Goal: Download file/media

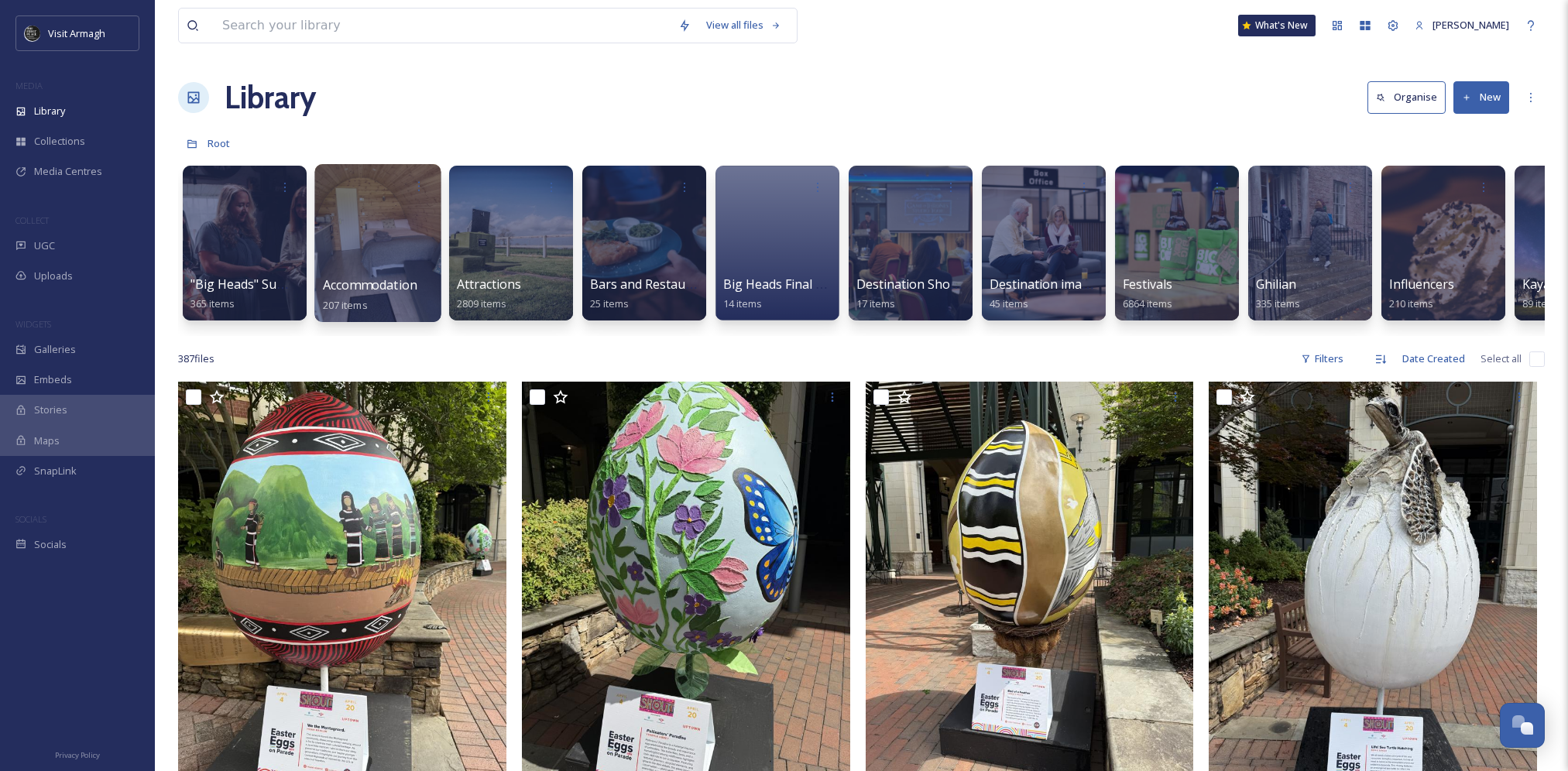
click at [397, 240] on div at bounding box center [377, 243] width 126 height 158
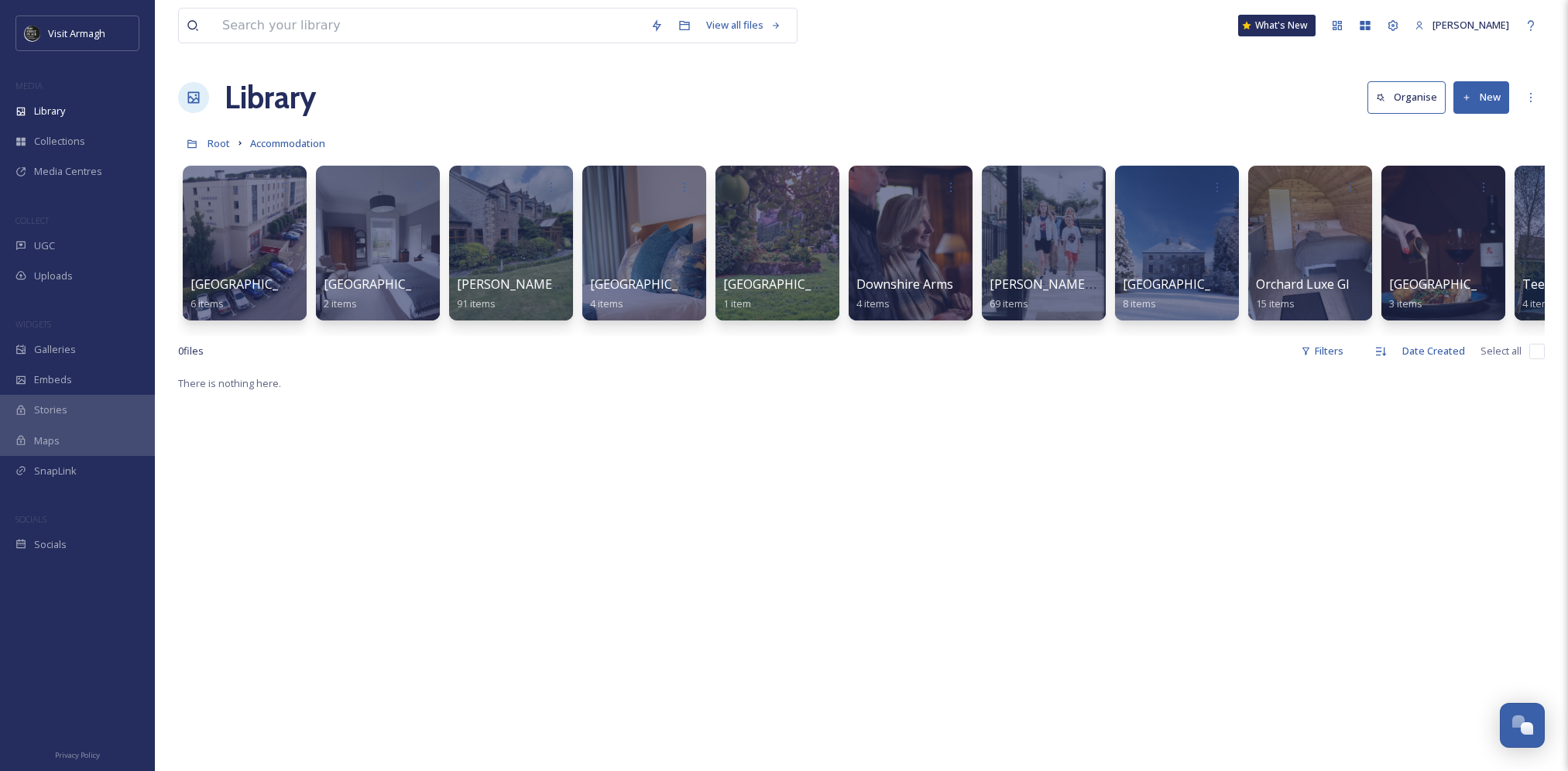
drag, startPoint x: 605, startPoint y: 348, endPoint x: 652, endPoint y: 349, distance: 47.0
click at [652, 349] on div "0 file s Filters Date Created Select all" at bounding box center [862, 350] width 1367 height 30
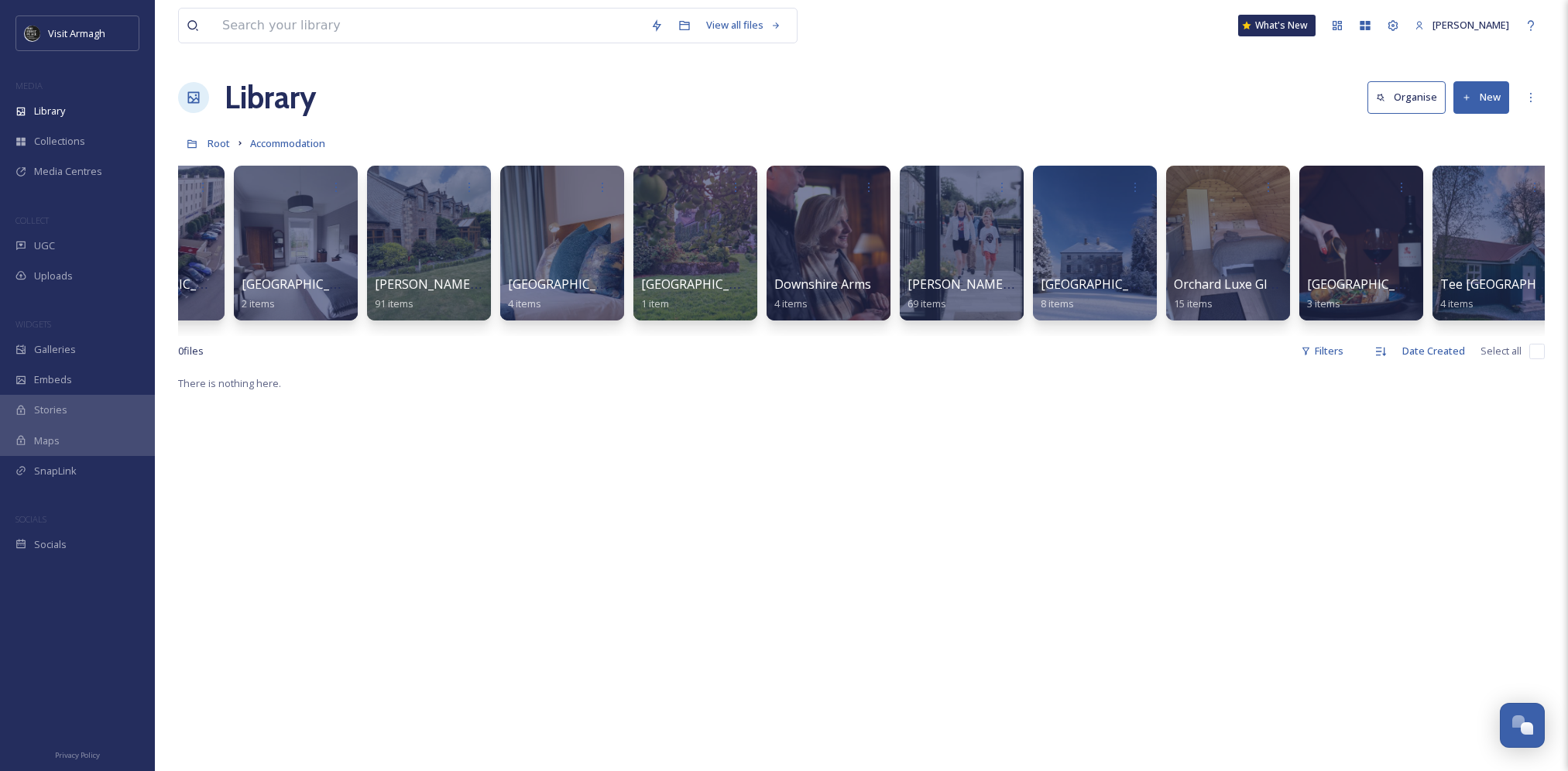
scroll to position [0, 98]
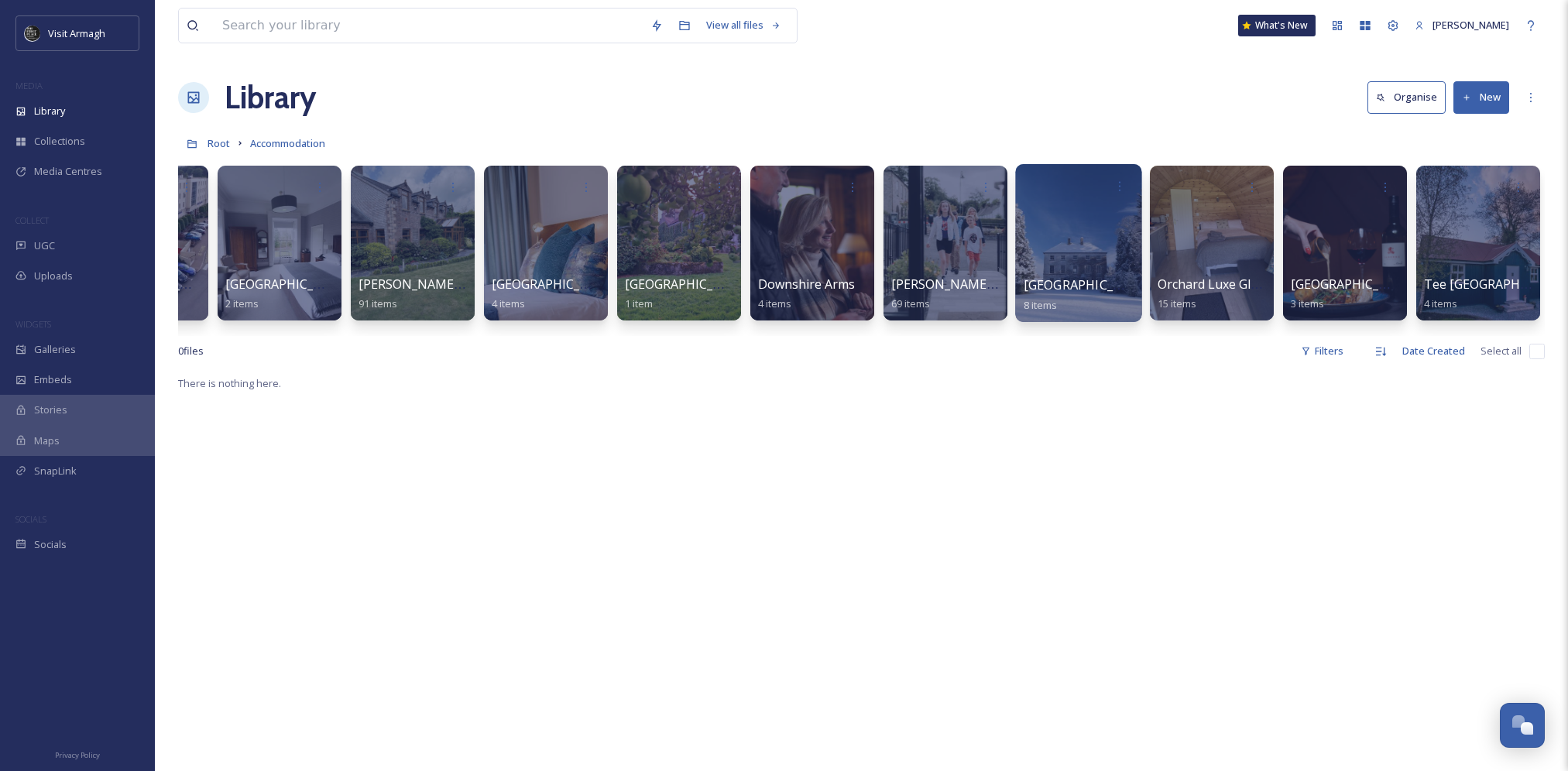
click at [1091, 254] on div at bounding box center [1077, 243] width 126 height 158
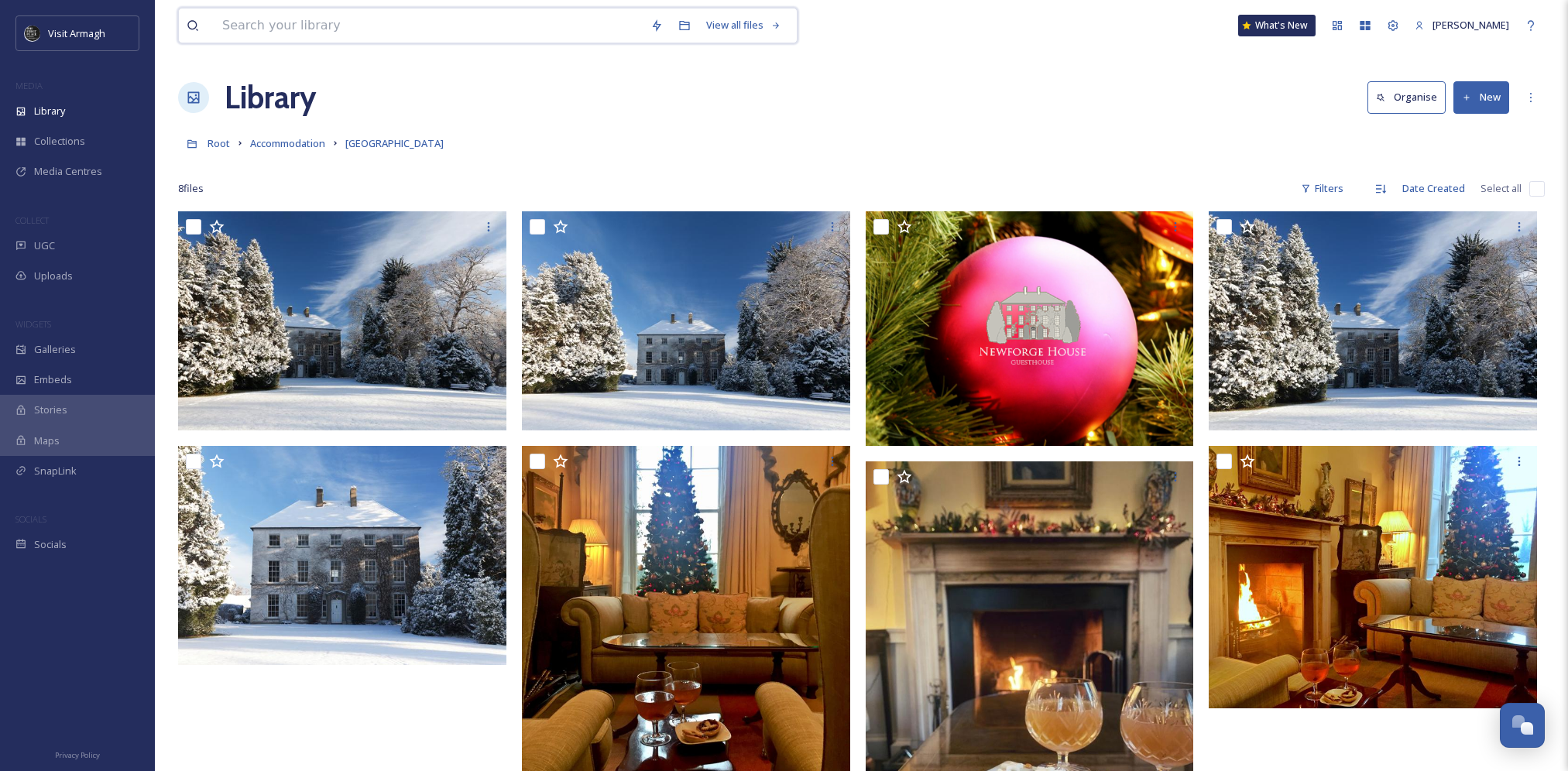
click at [330, 31] on input at bounding box center [428, 26] width 428 height 34
type input "newforge"
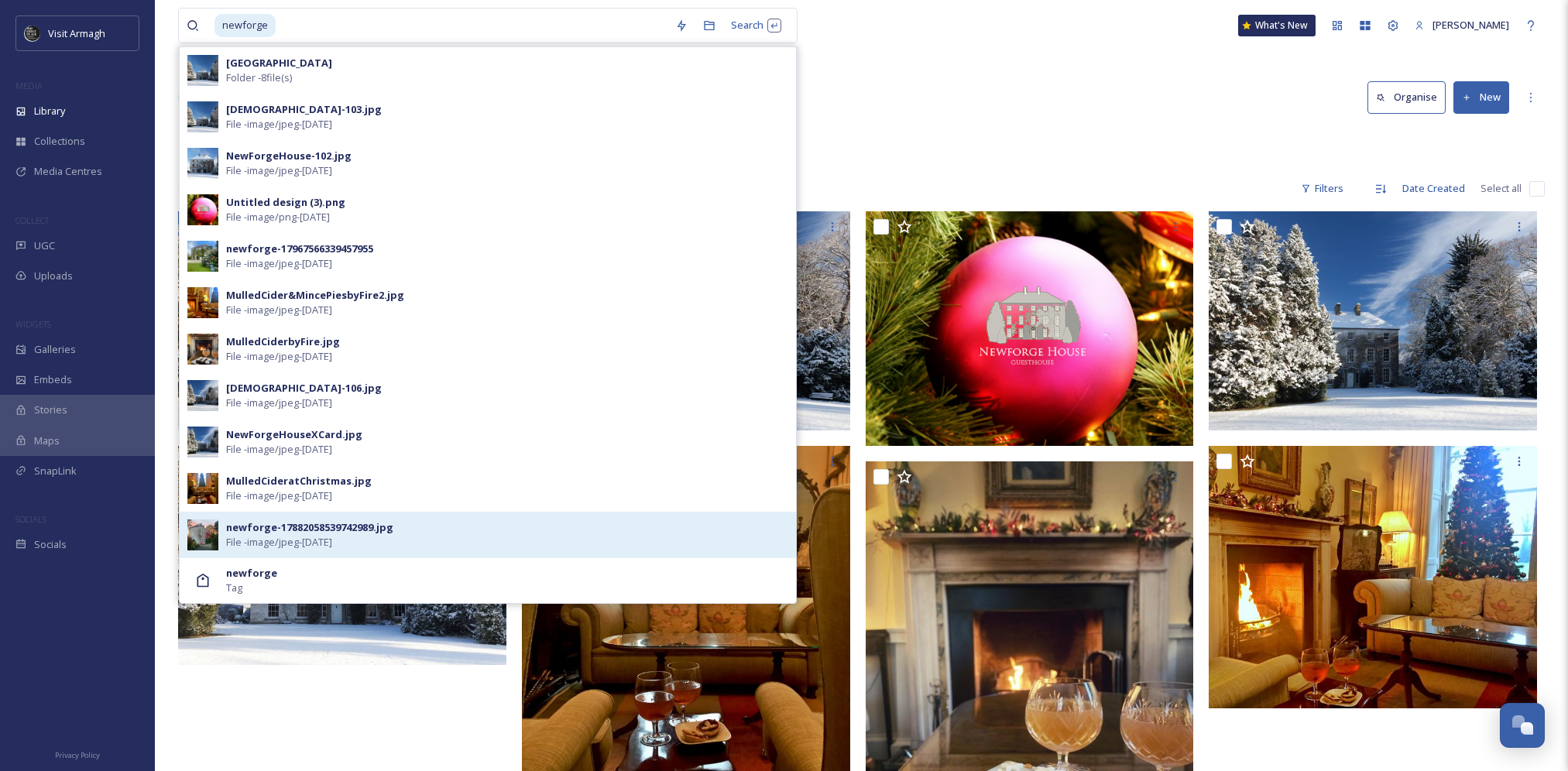
click at [385, 531] on div "newforge-17882058539742989.jpg" at bounding box center [309, 528] width 167 height 15
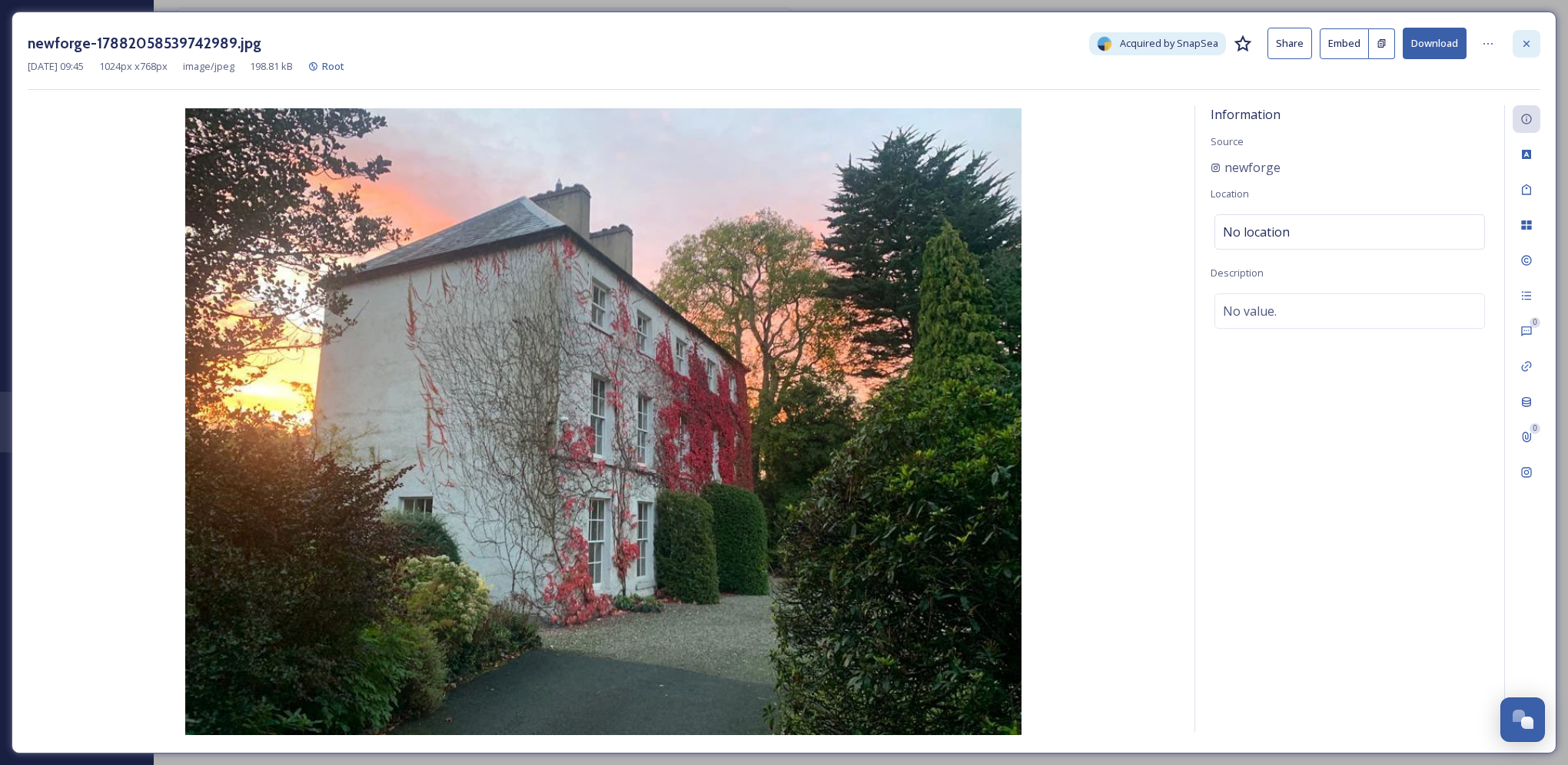
click at [1519, 44] on div at bounding box center [1526, 43] width 28 height 28
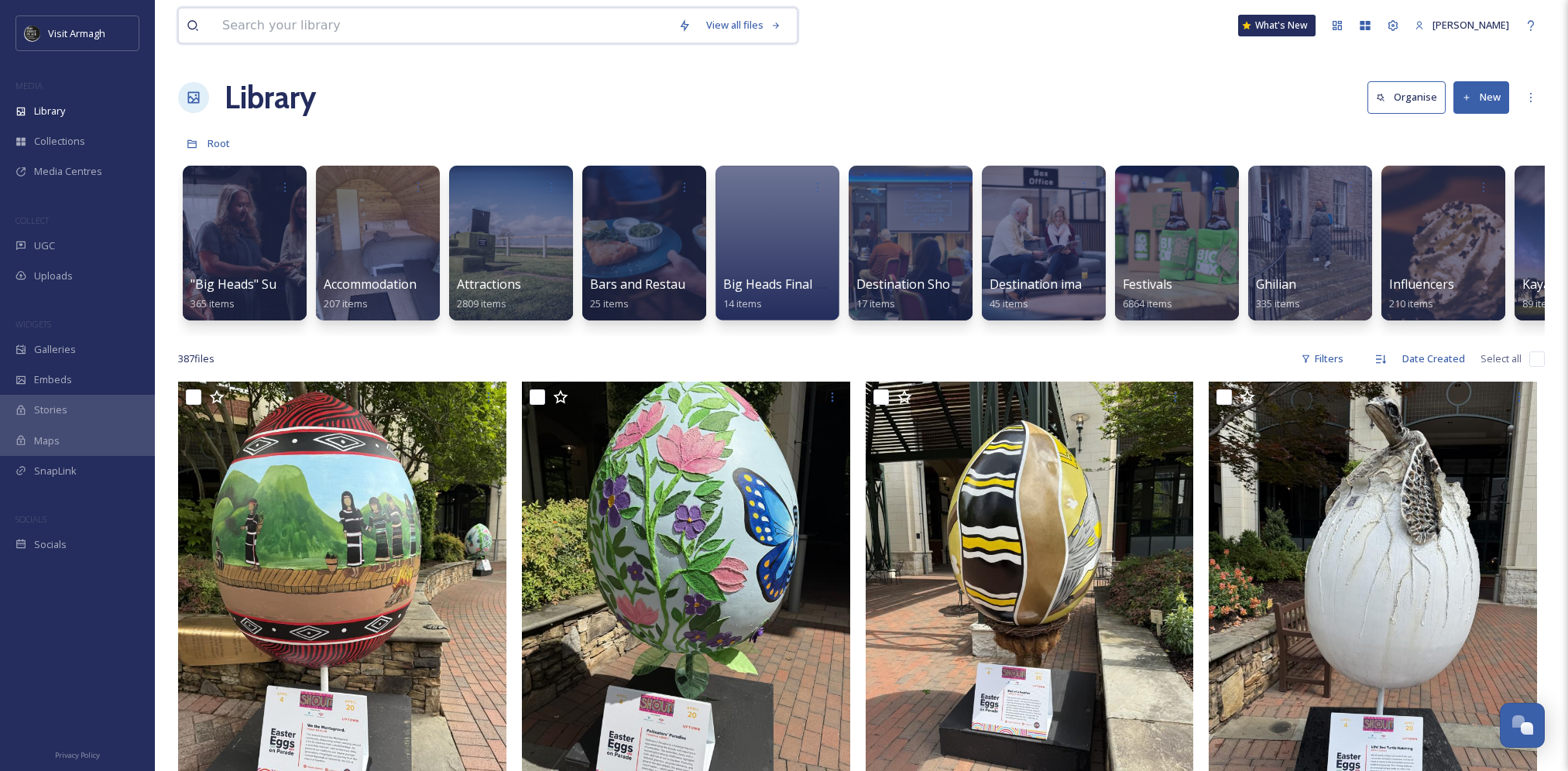
click at [314, 18] on input at bounding box center [442, 26] width 456 height 34
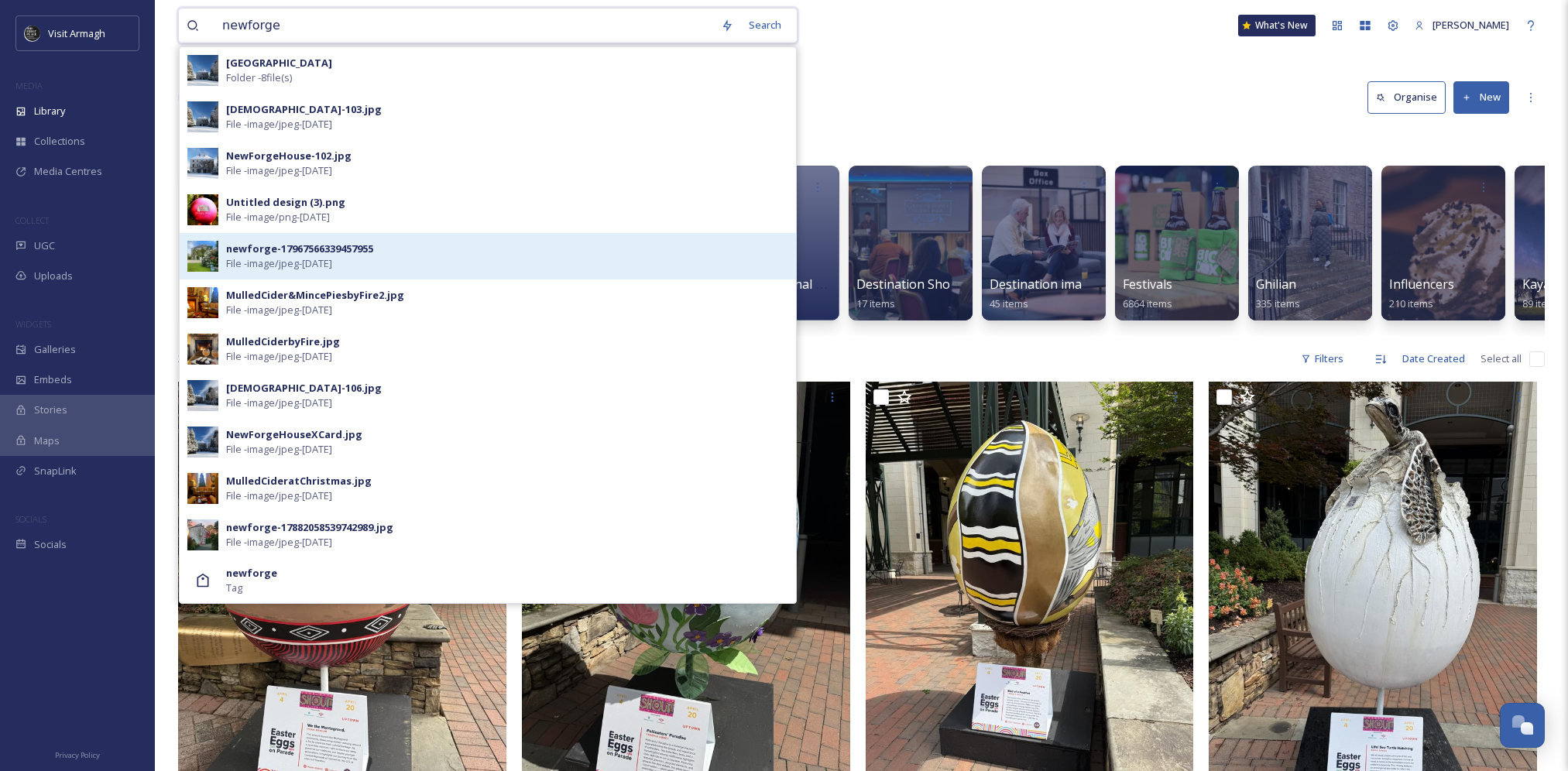
type input "newforge"
click at [444, 261] on div "newforge-17967566339457955 File - image/jpeg - [DATE]" at bounding box center [507, 256] width 562 height 29
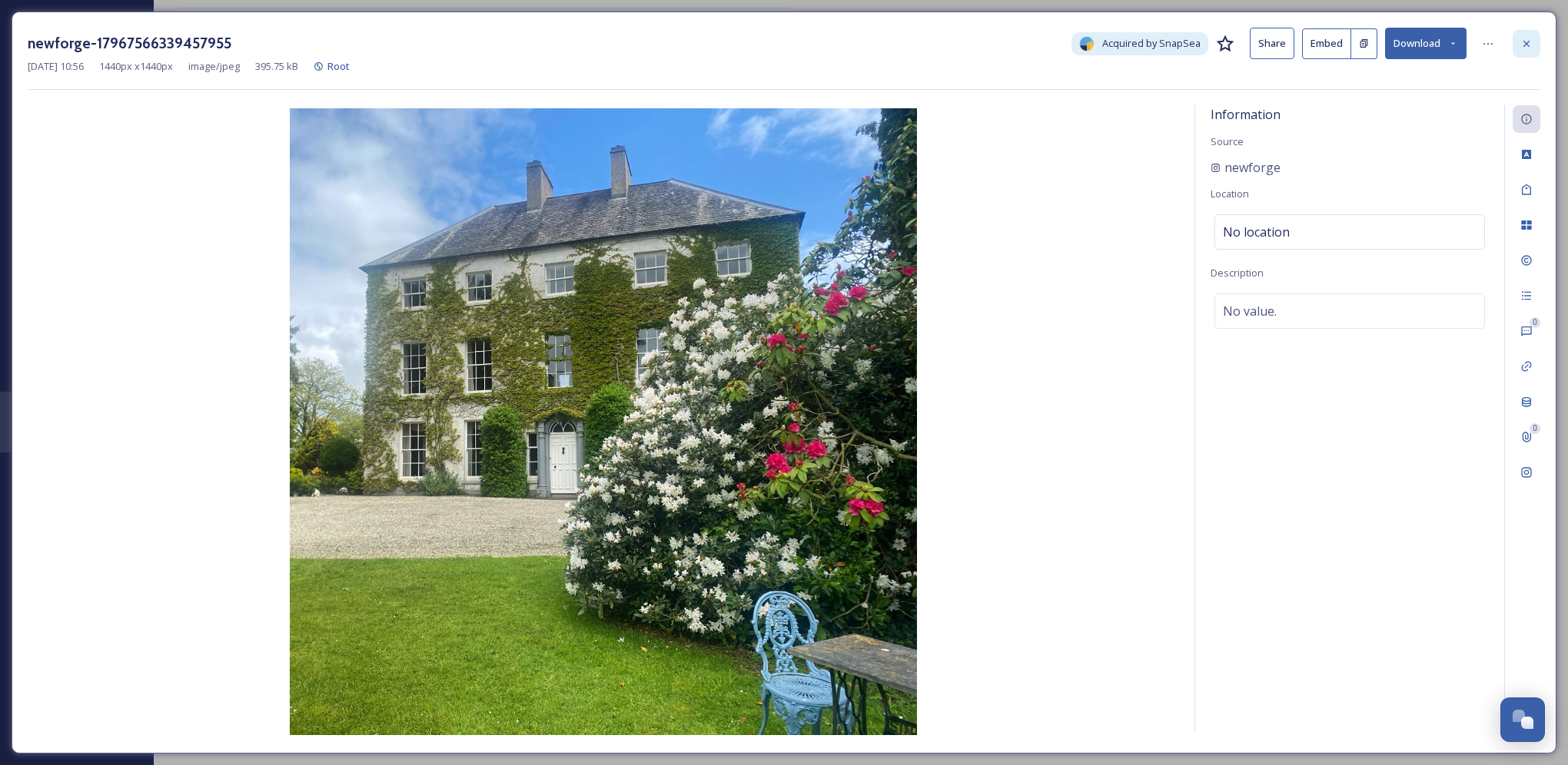
click at [1519, 41] on div at bounding box center [1526, 43] width 28 height 28
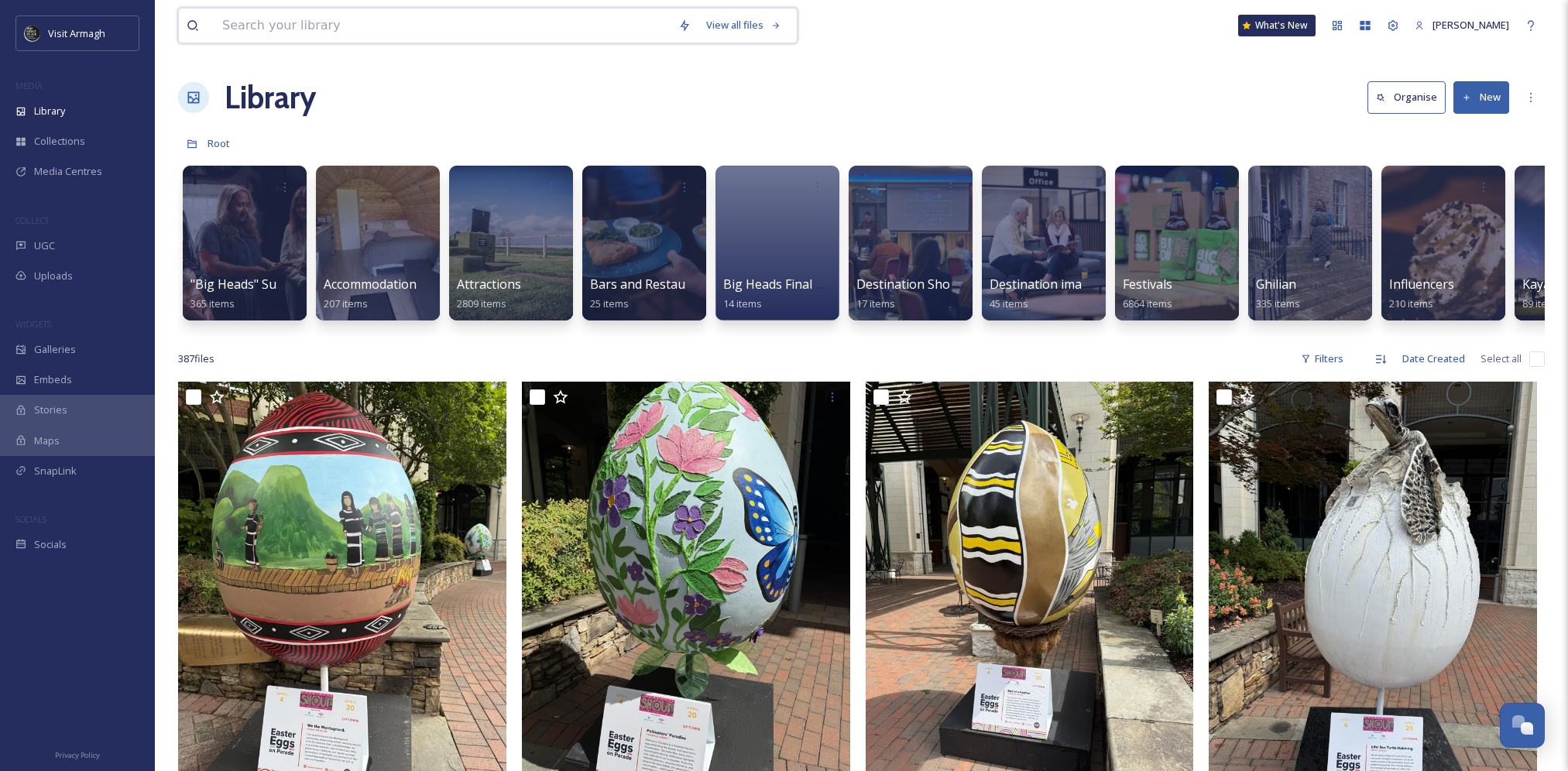
click at [336, 23] on input at bounding box center [442, 26] width 456 height 34
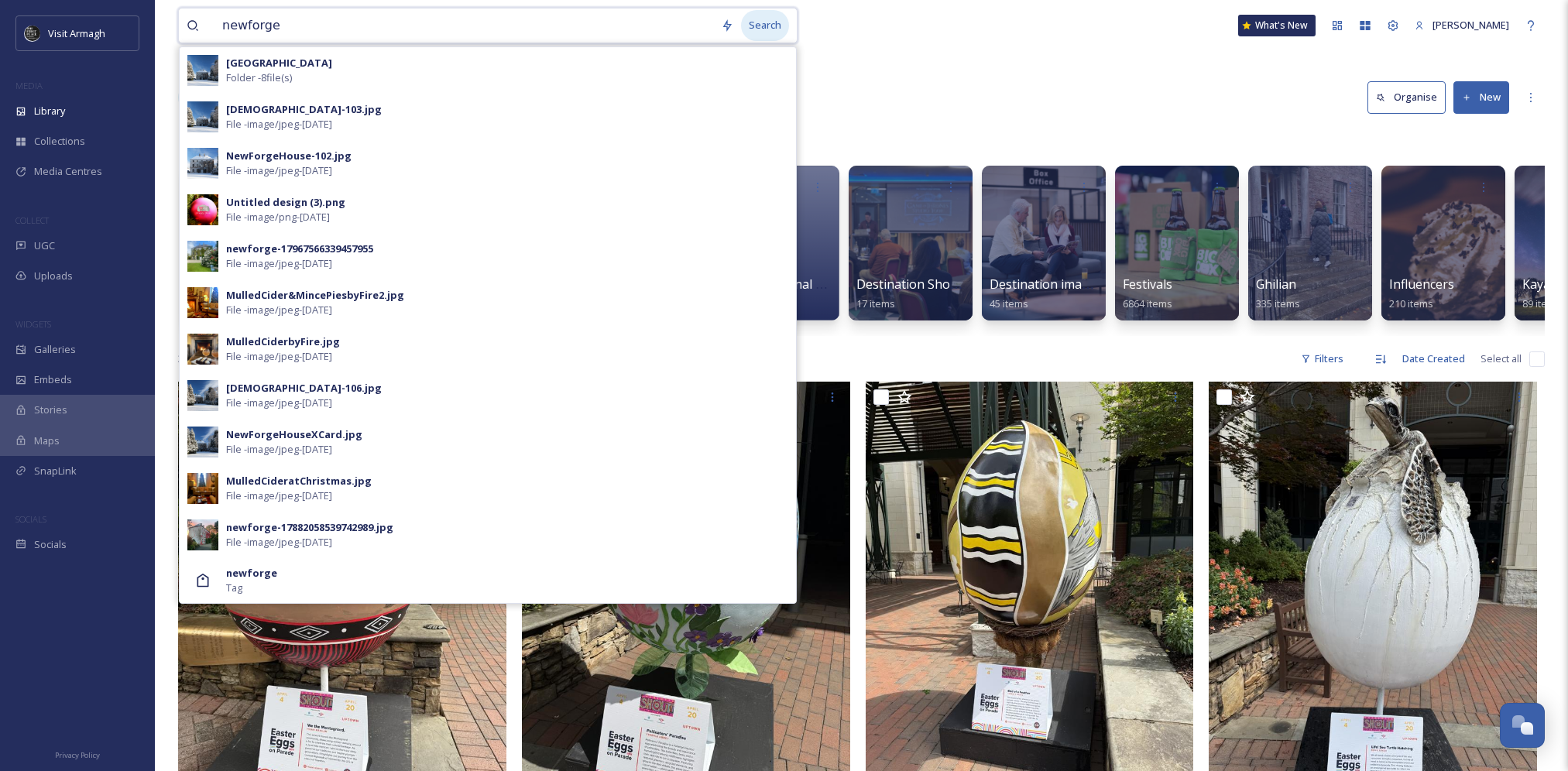
type input "newforge"
click at [766, 28] on div "Search" at bounding box center [765, 25] width 48 height 30
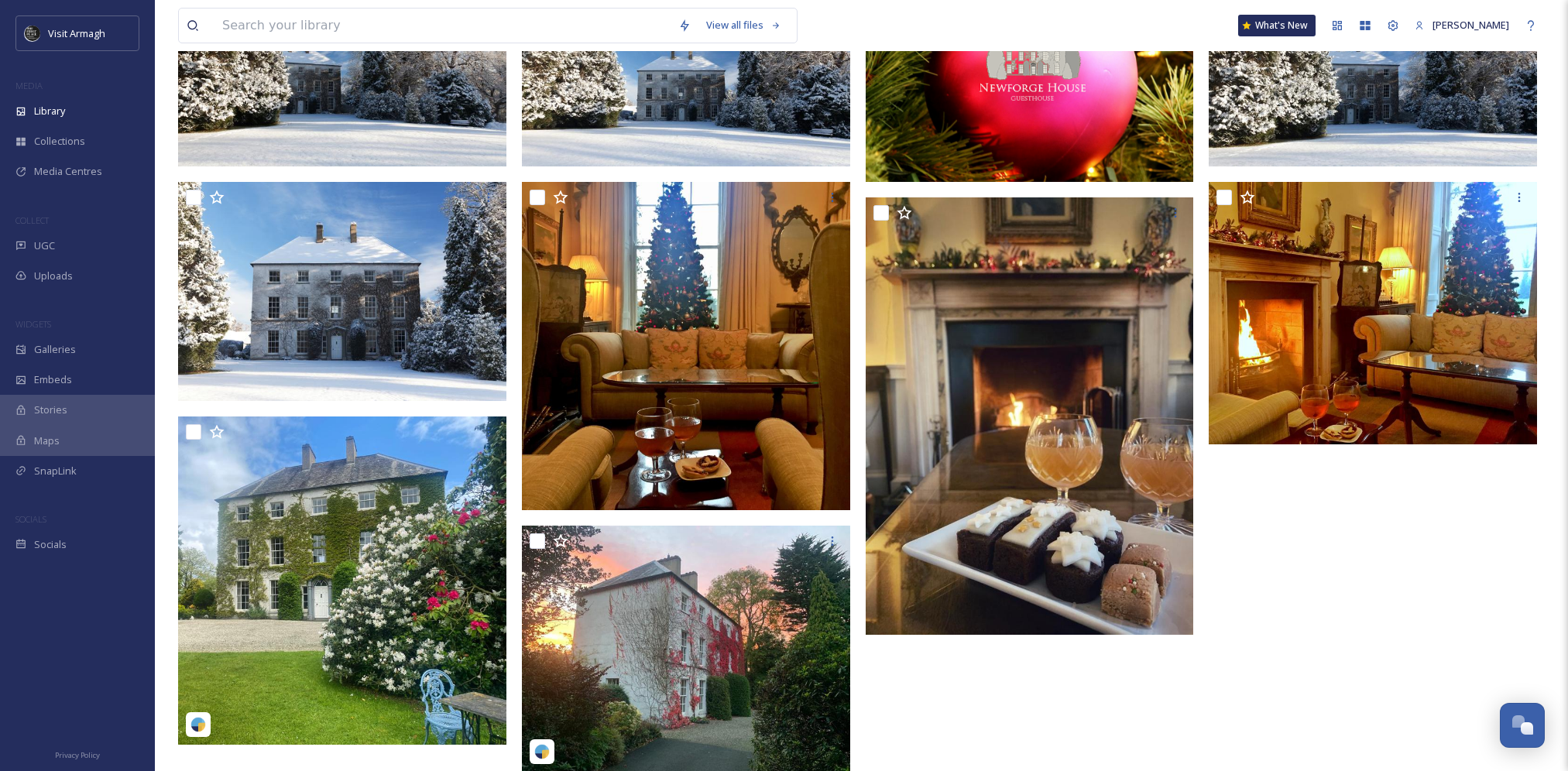
scroll to position [432, 0]
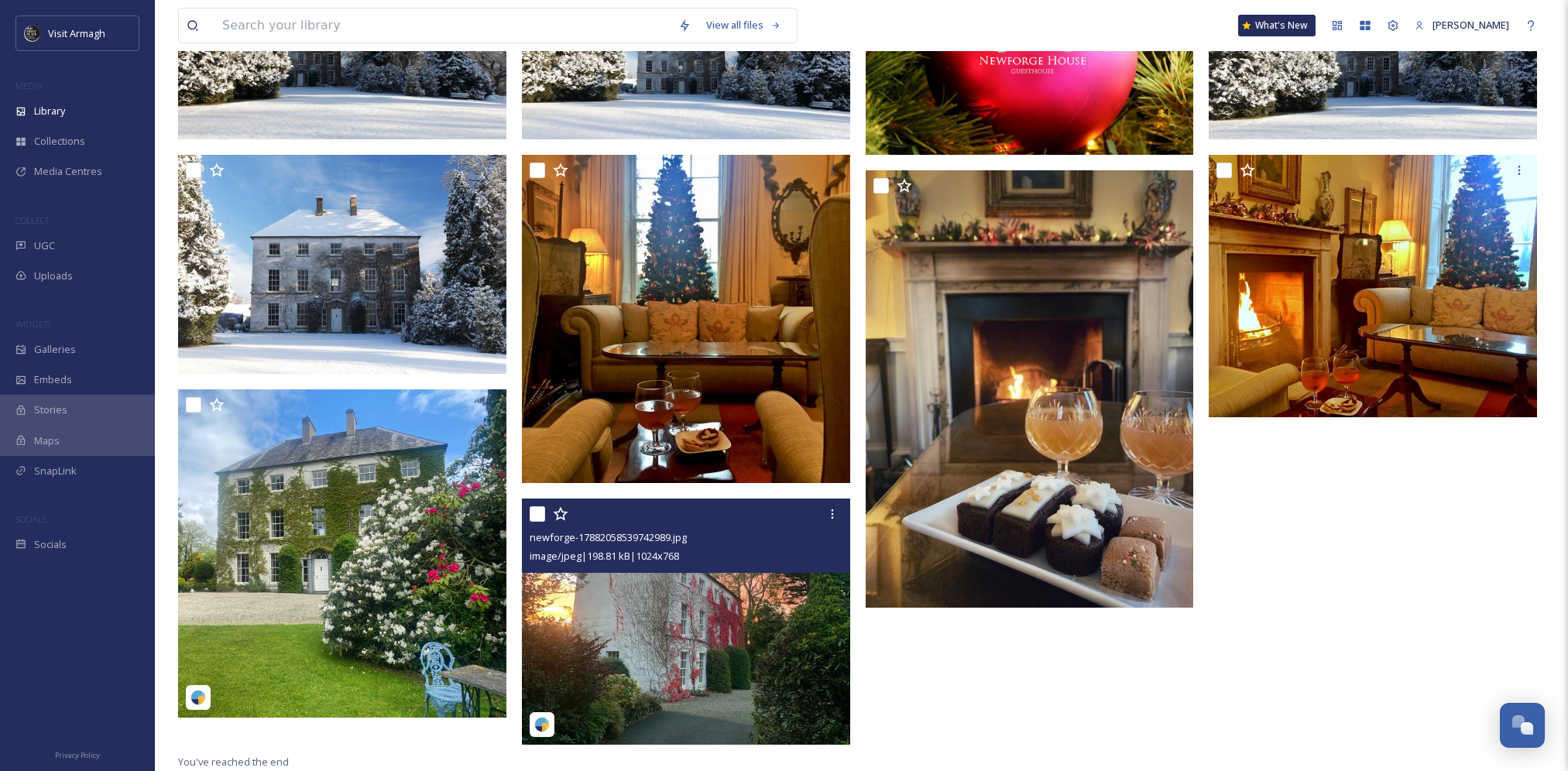
click at [678, 628] on img at bounding box center [685, 621] width 328 height 246
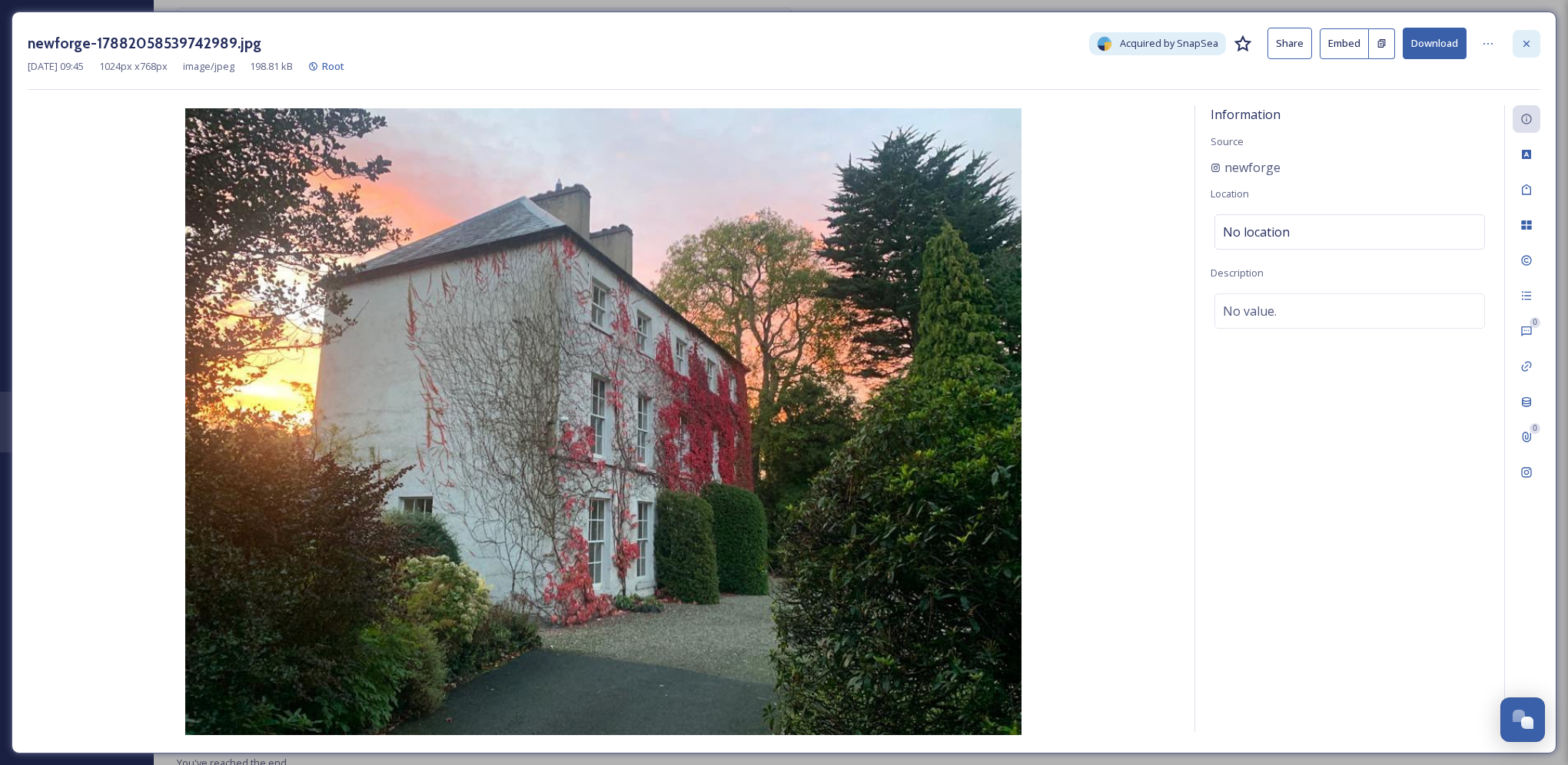
click at [1519, 52] on div at bounding box center [1526, 43] width 28 height 28
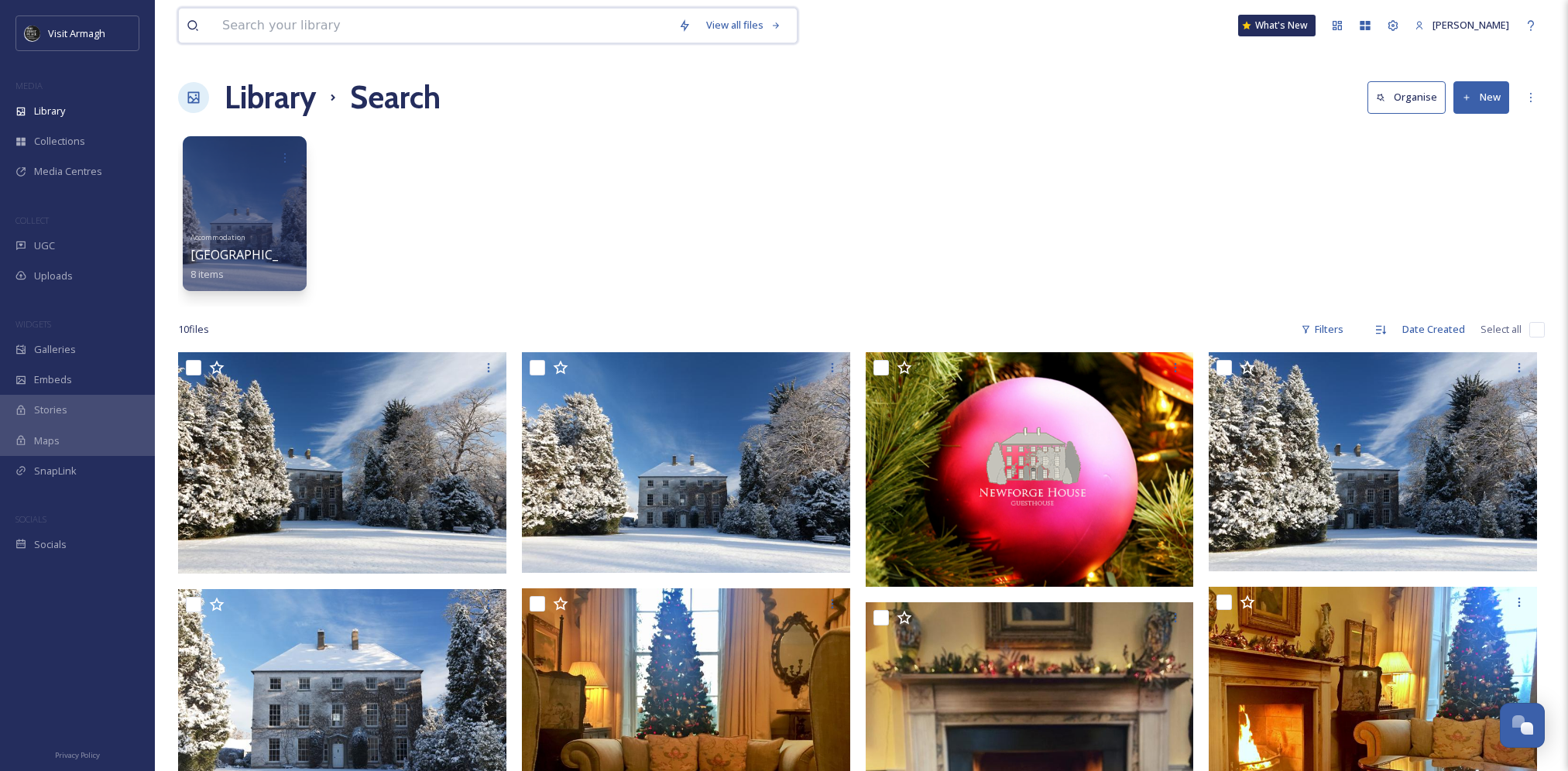
click at [486, 25] on input at bounding box center [442, 26] width 456 height 34
type input "marketplace"
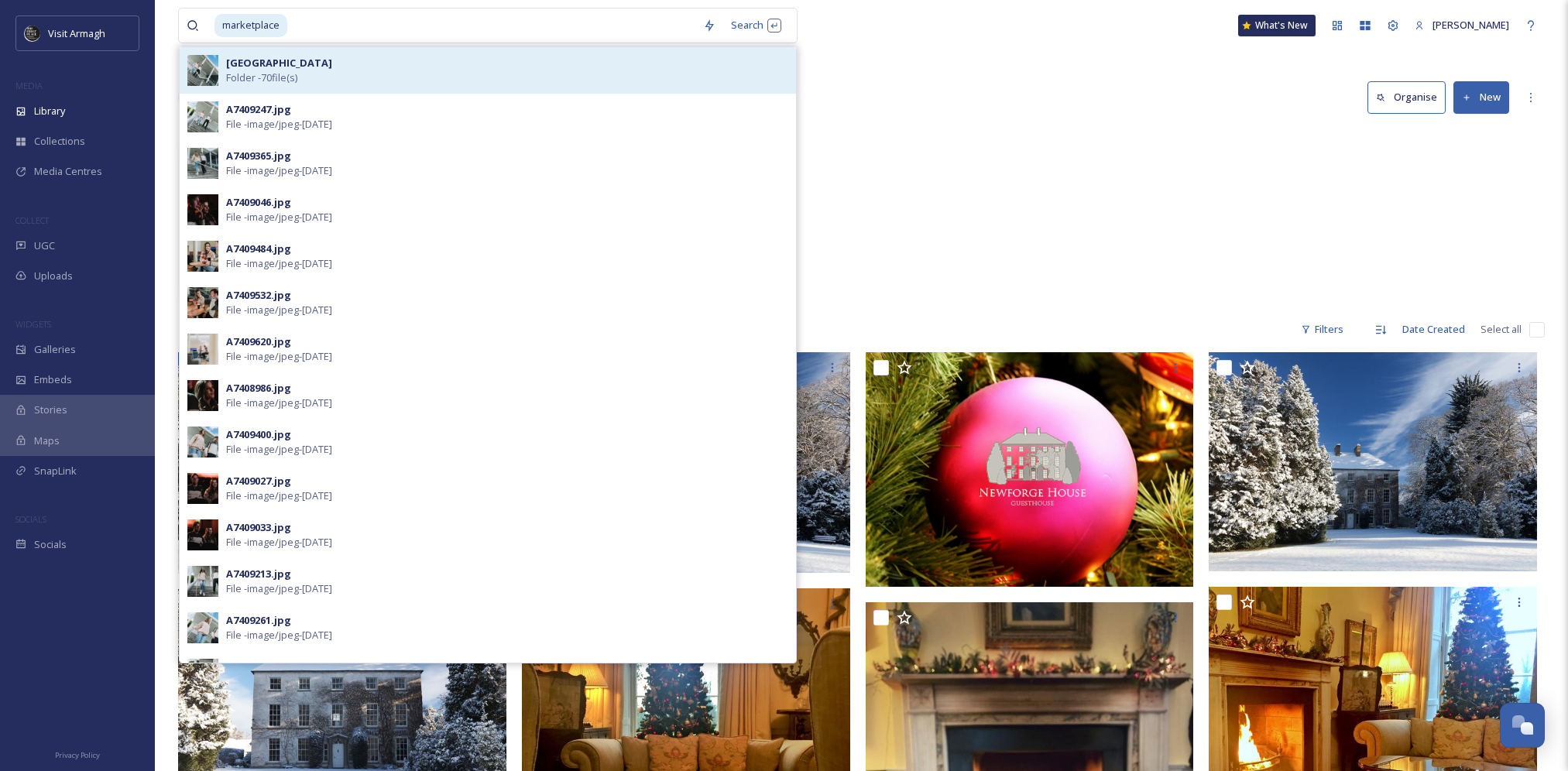
click at [454, 75] on div "[GEOGRAPHIC_DATA] Folder - 70 file(s)" at bounding box center [507, 70] width 562 height 29
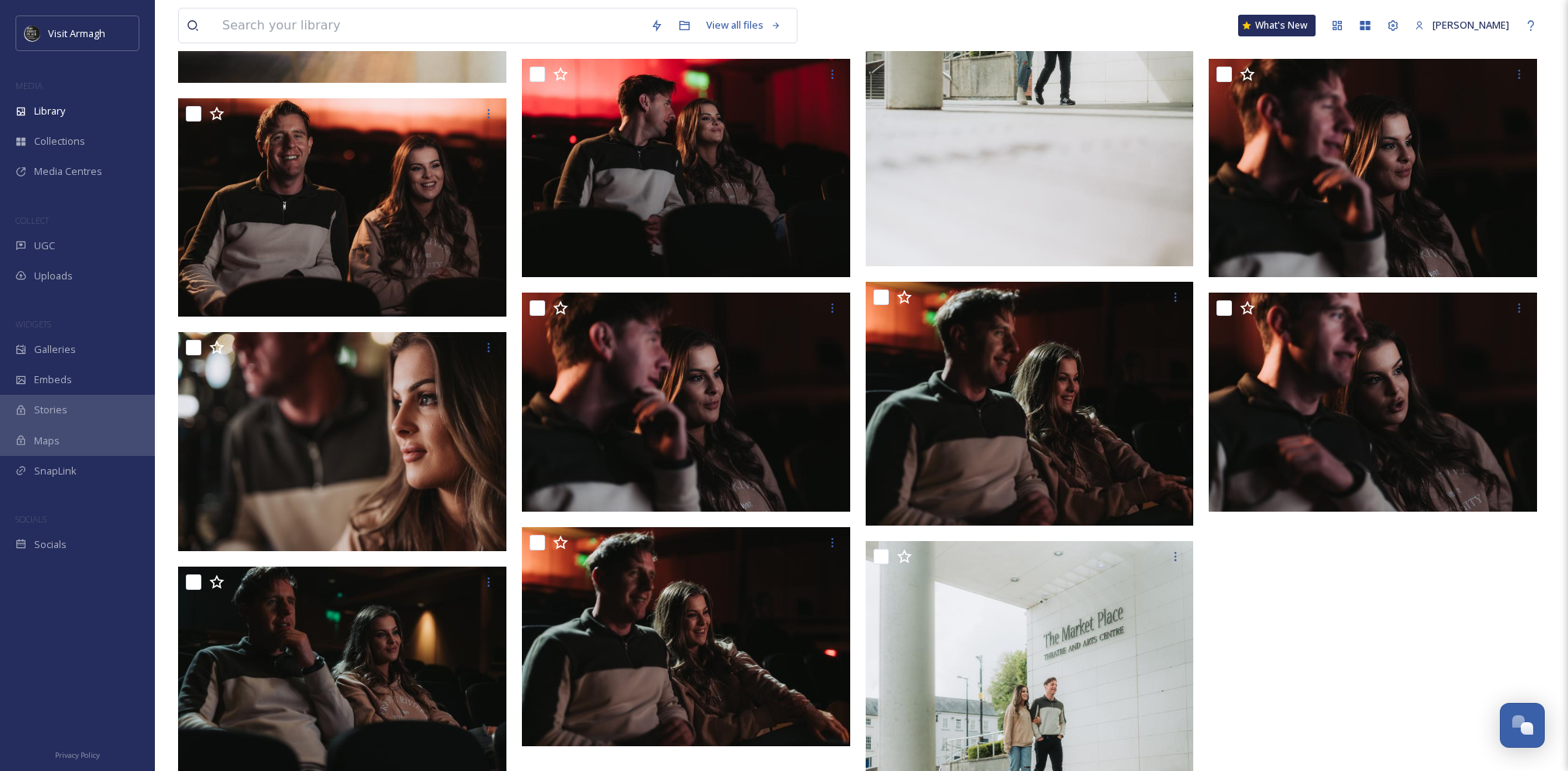
scroll to position [4508, 0]
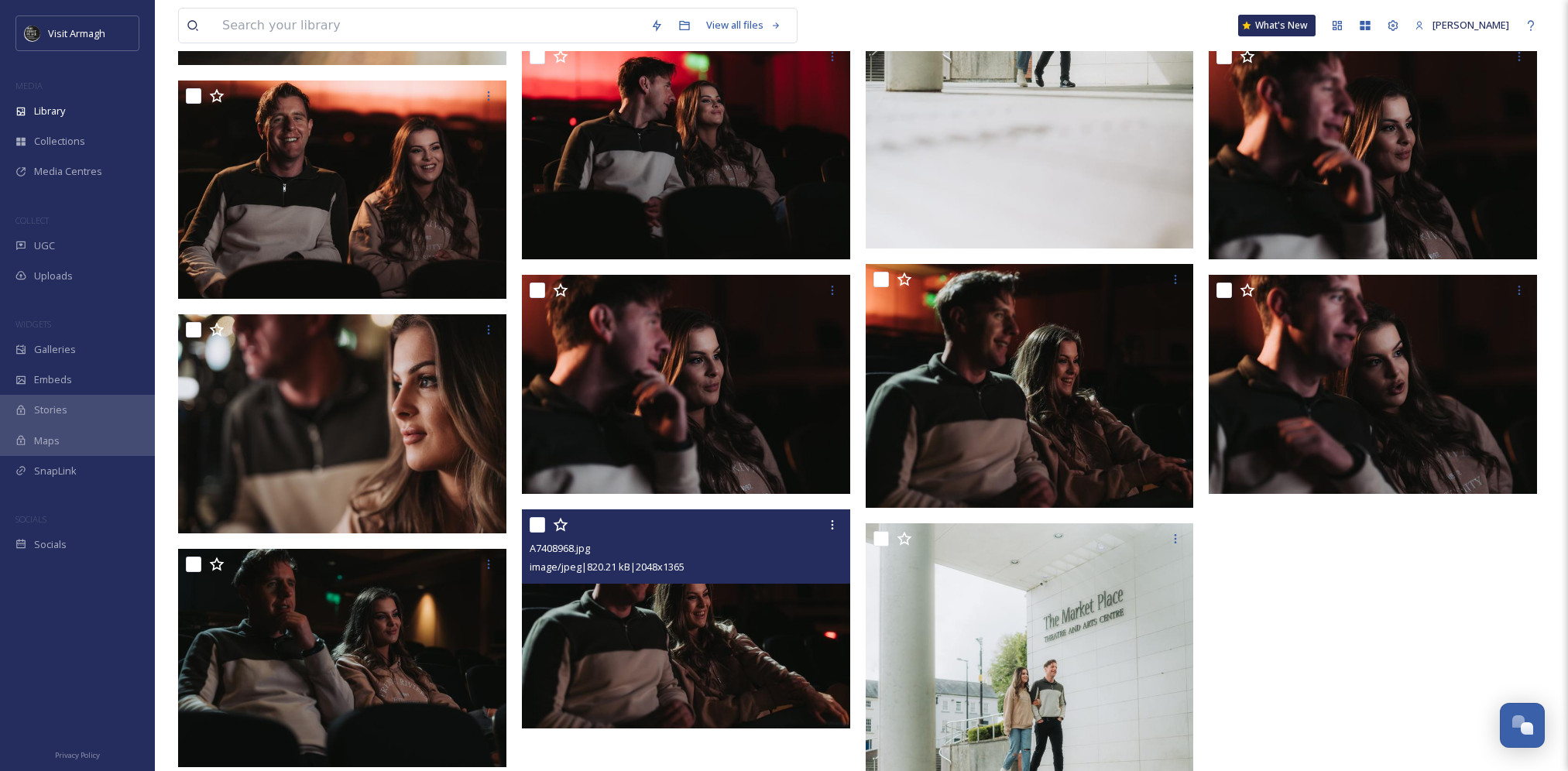
click at [675, 650] on img at bounding box center [685, 619] width 328 height 219
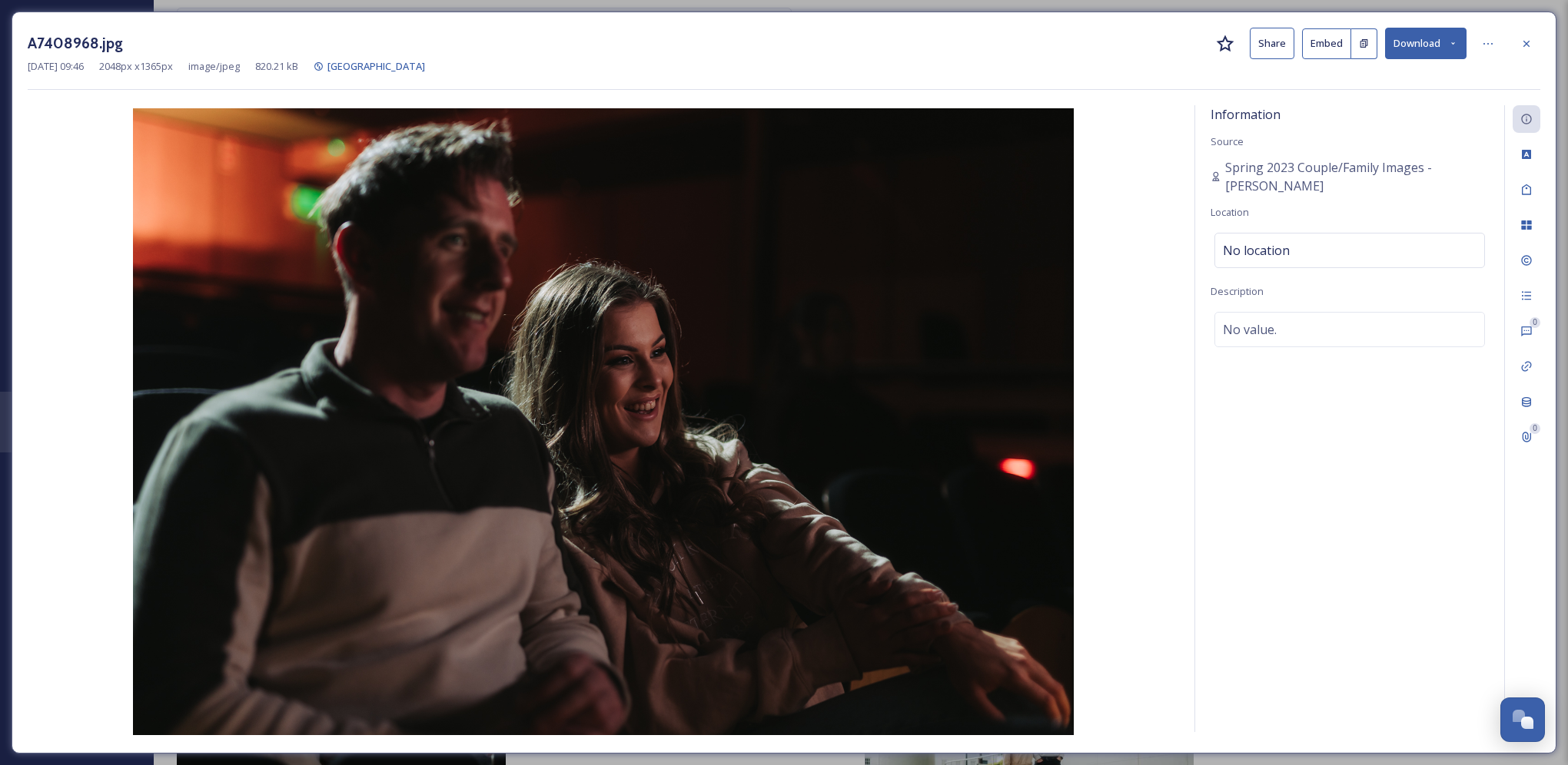
click at [1456, 42] on icon at bounding box center [1453, 43] width 10 height 10
click at [1422, 80] on span "Download Original (2048 x 1365)" at bounding box center [1385, 78] width 145 height 14
click at [1526, 46] on icon at bounding box center [1526, 43] width 12 height 12
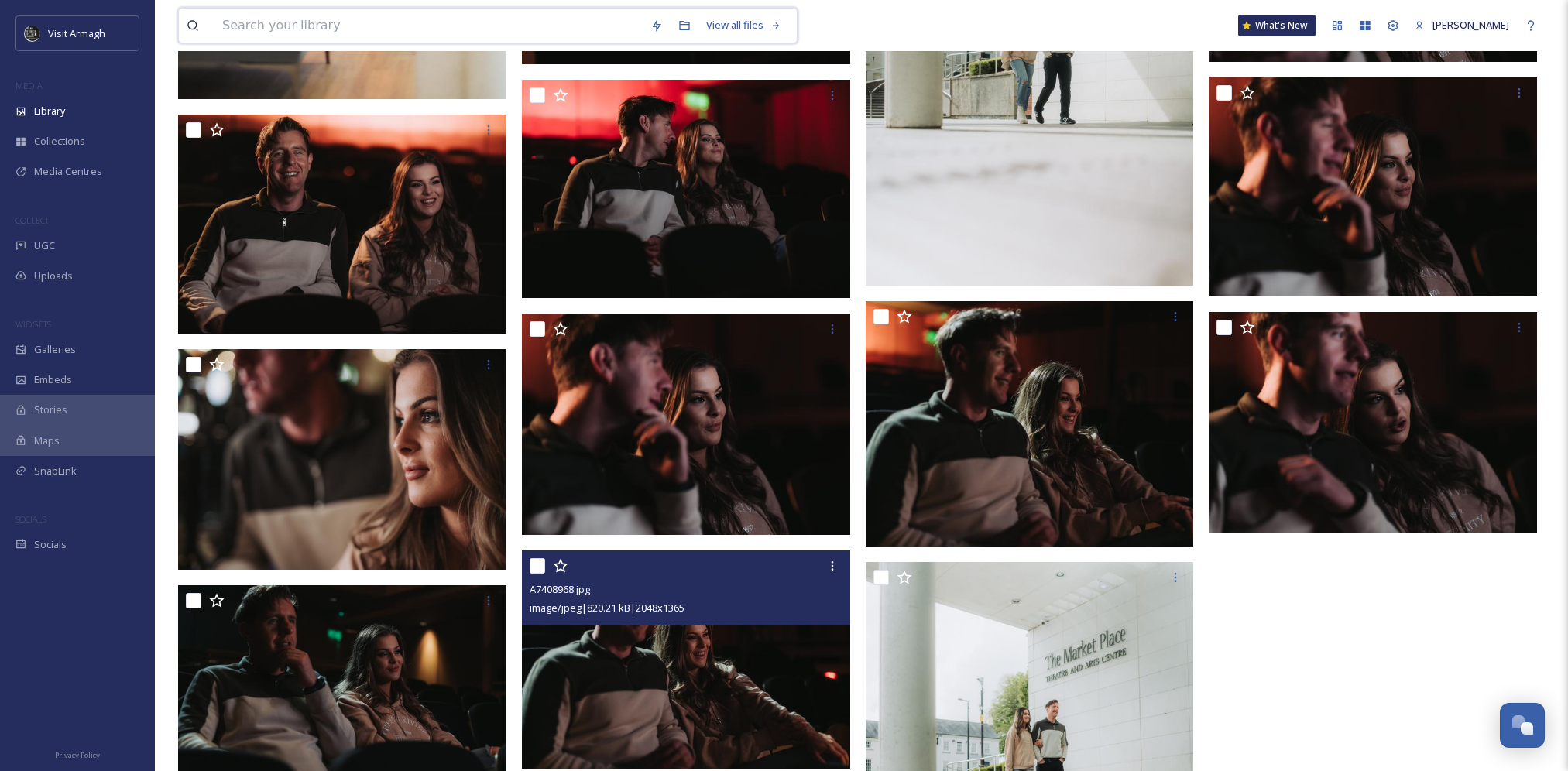
click at [331, 27] on input at bounding box center [428, 26] width 428 height 34
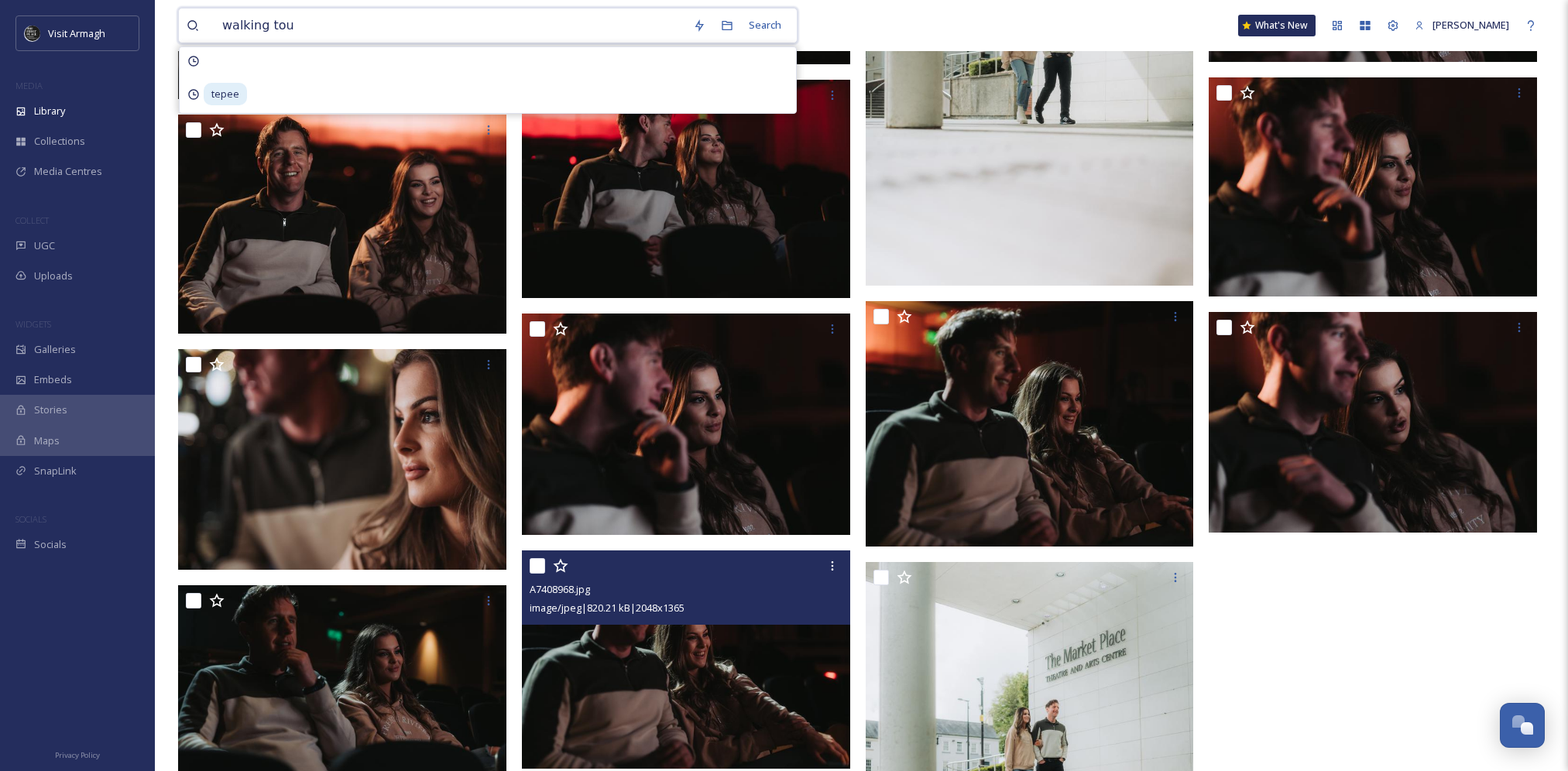
type input "walking tour"
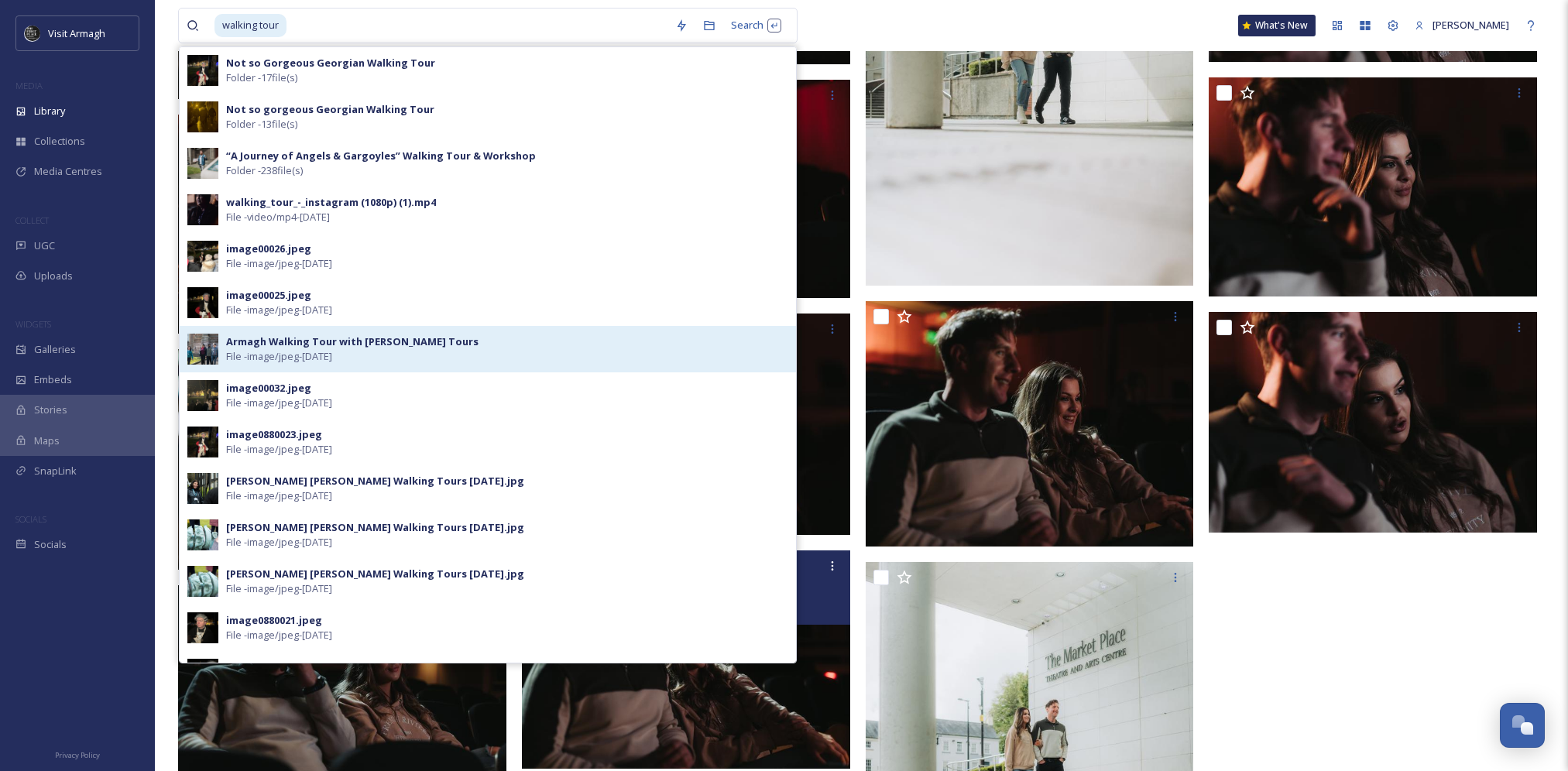
click at [468, 345] on div "Armagh Walking Tour with [PERSON_NAME] Tours File - image/jpeg - [DATE]" at bounding box center [507, 350] width 562 height 29
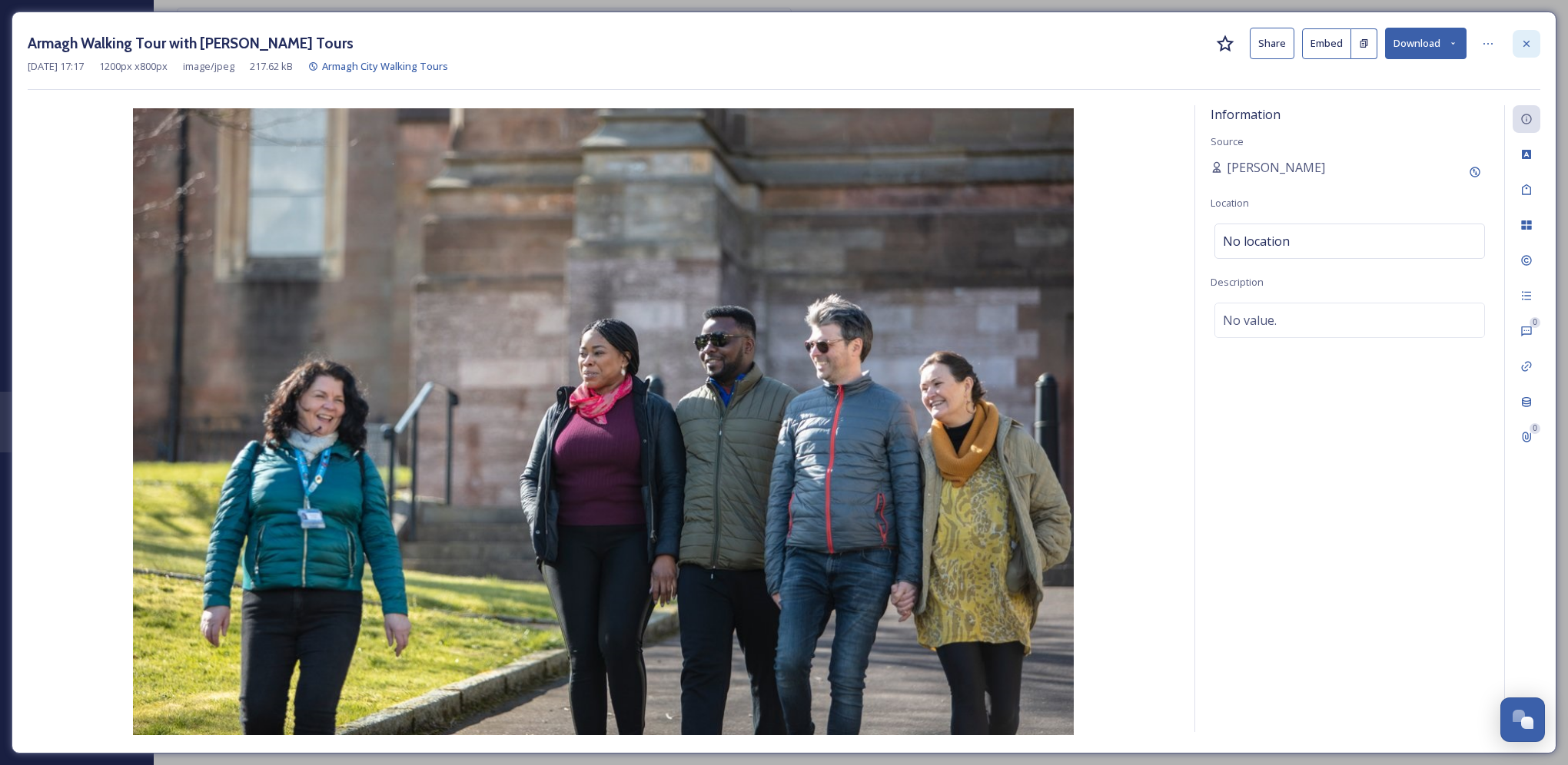
click at [1524, 52] on div at bounding box center [1526, 43] width 28 height 28
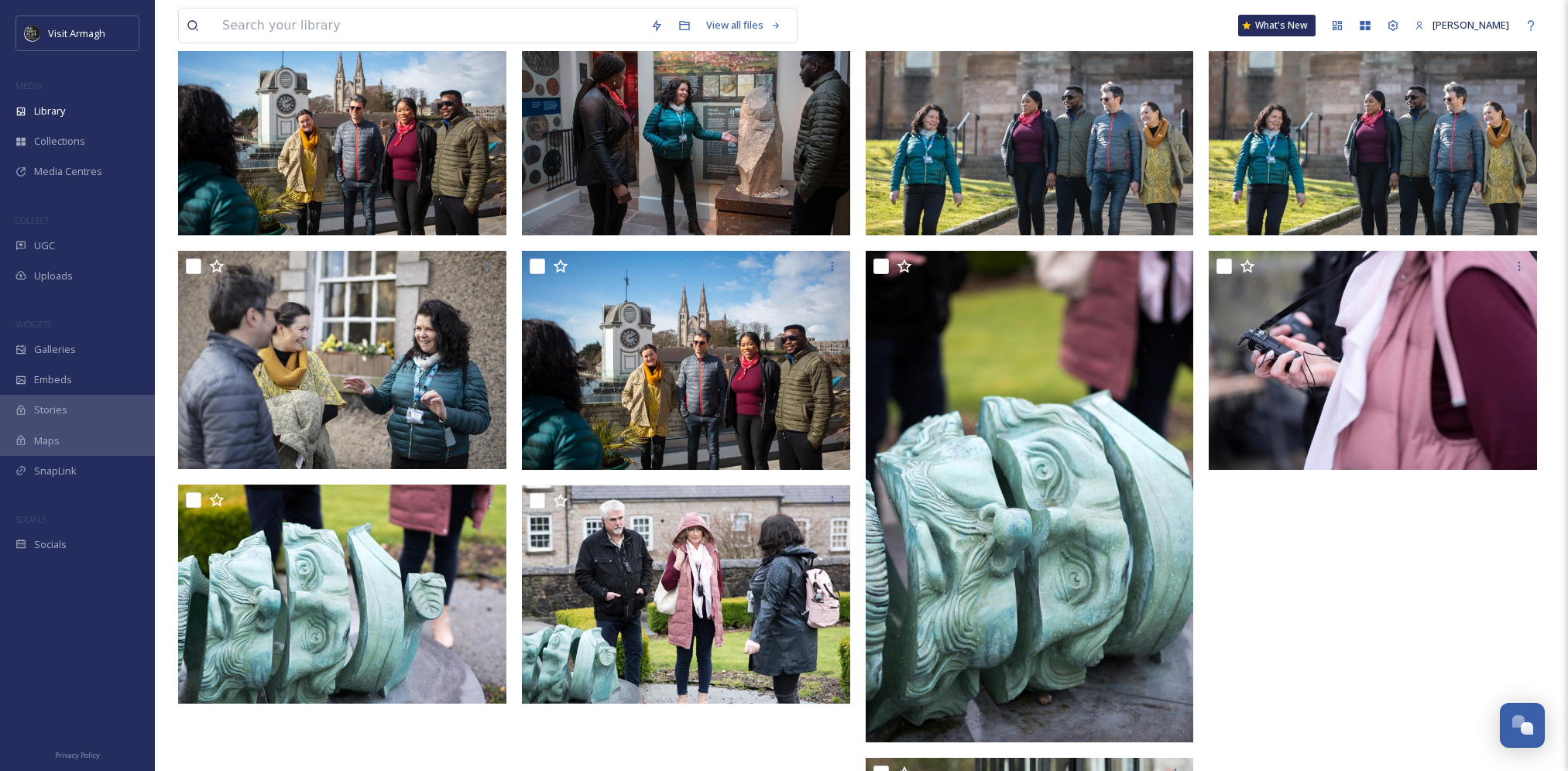
scroll to position [117, 0]
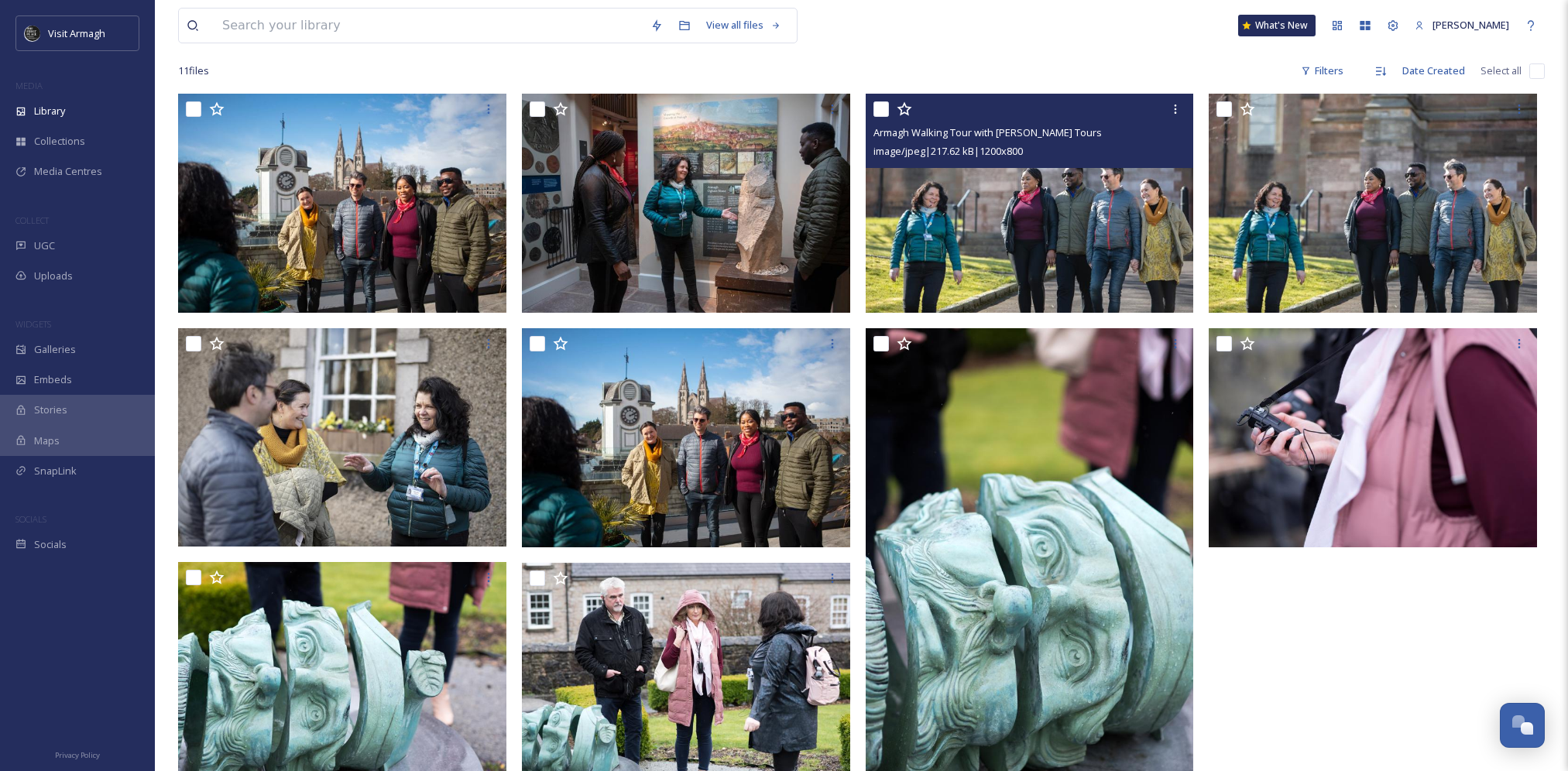
click at [1022, 215] on img at bounding box center [1029, 203] width 328 height 219
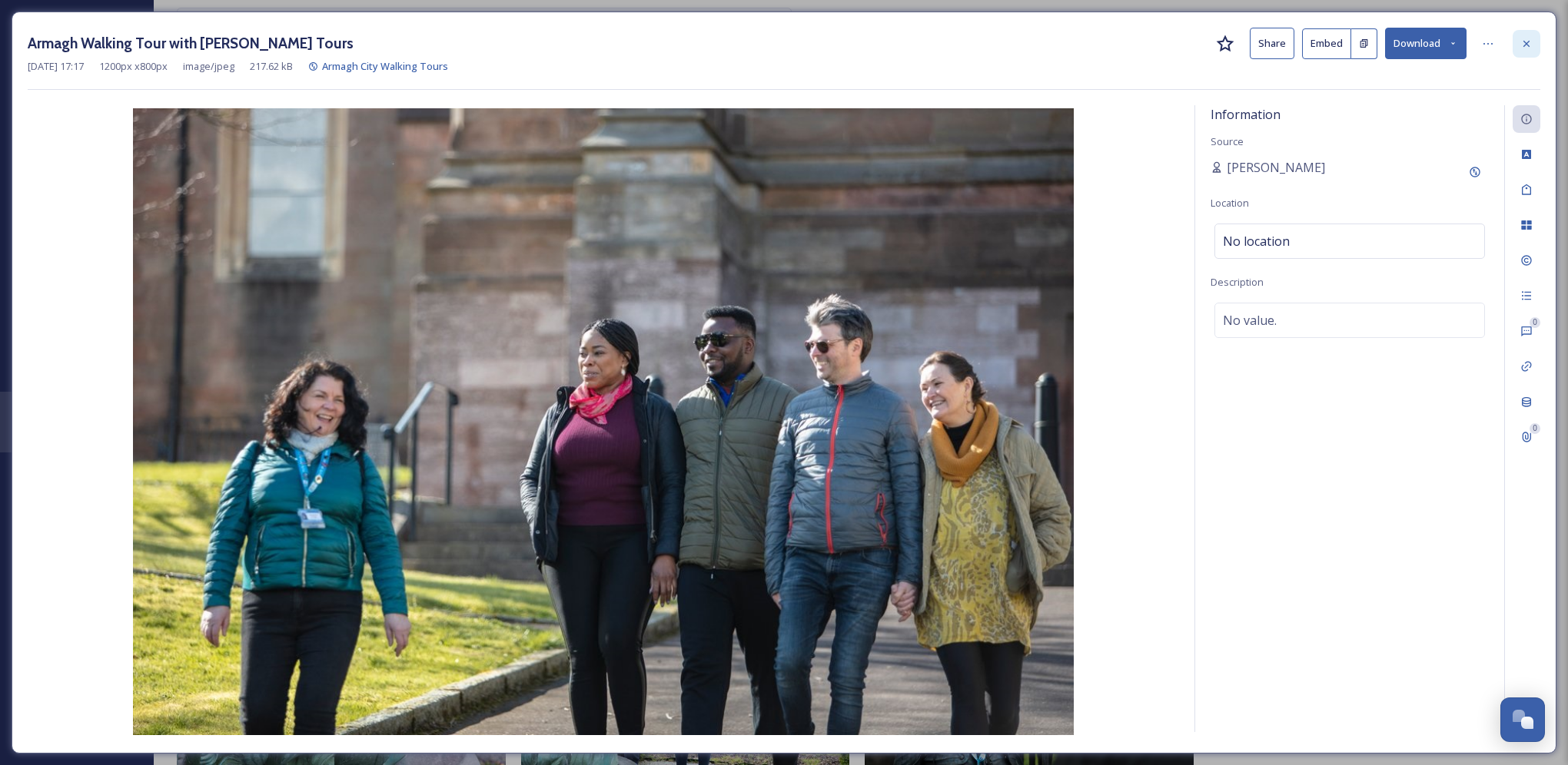
click at [1523, 48] on icon at bounding box center [1526, 43] width 12 height 12
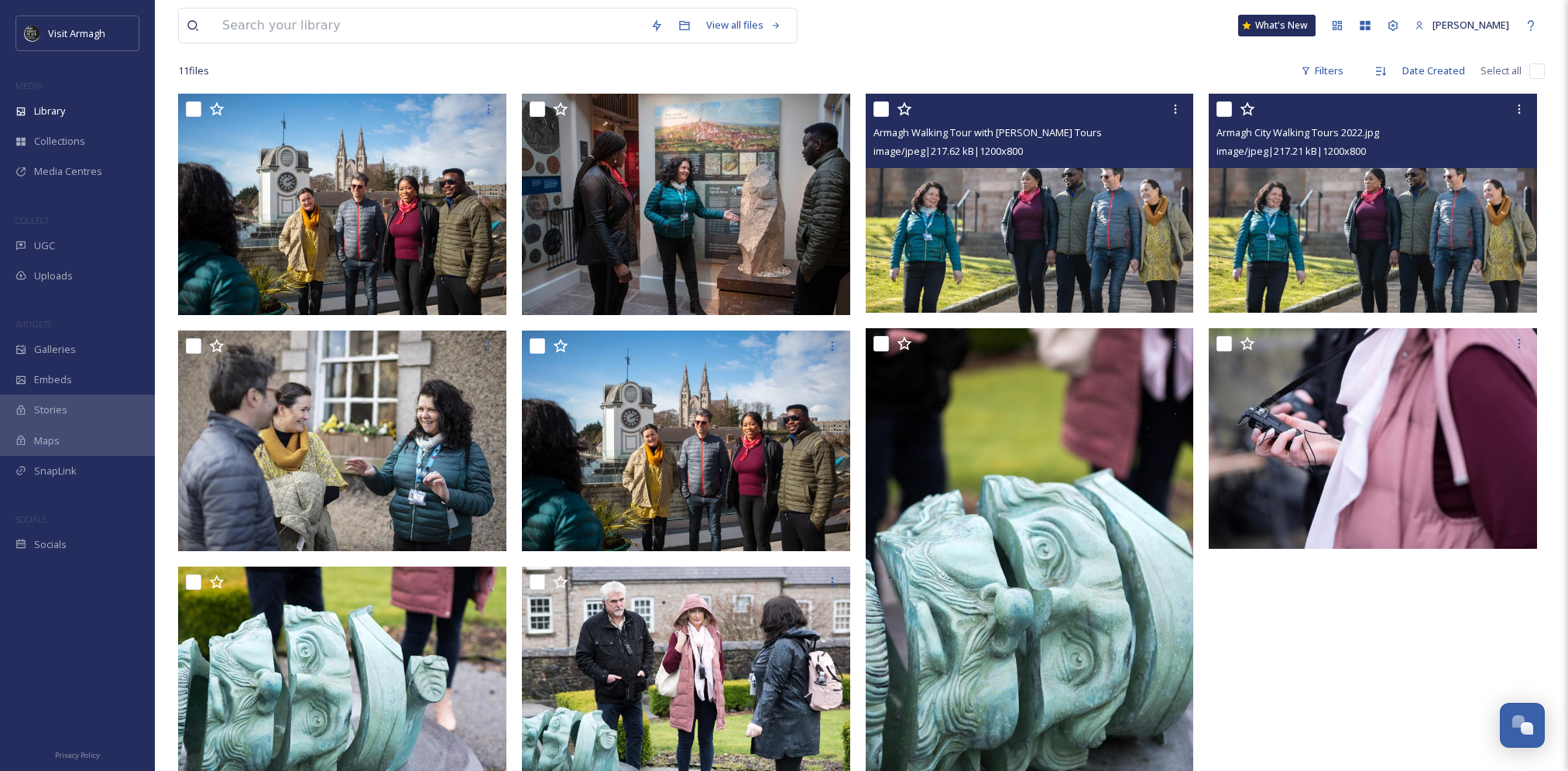
click at [1396, 230] on img at bounding box center [1372, 203] width 328 height 219
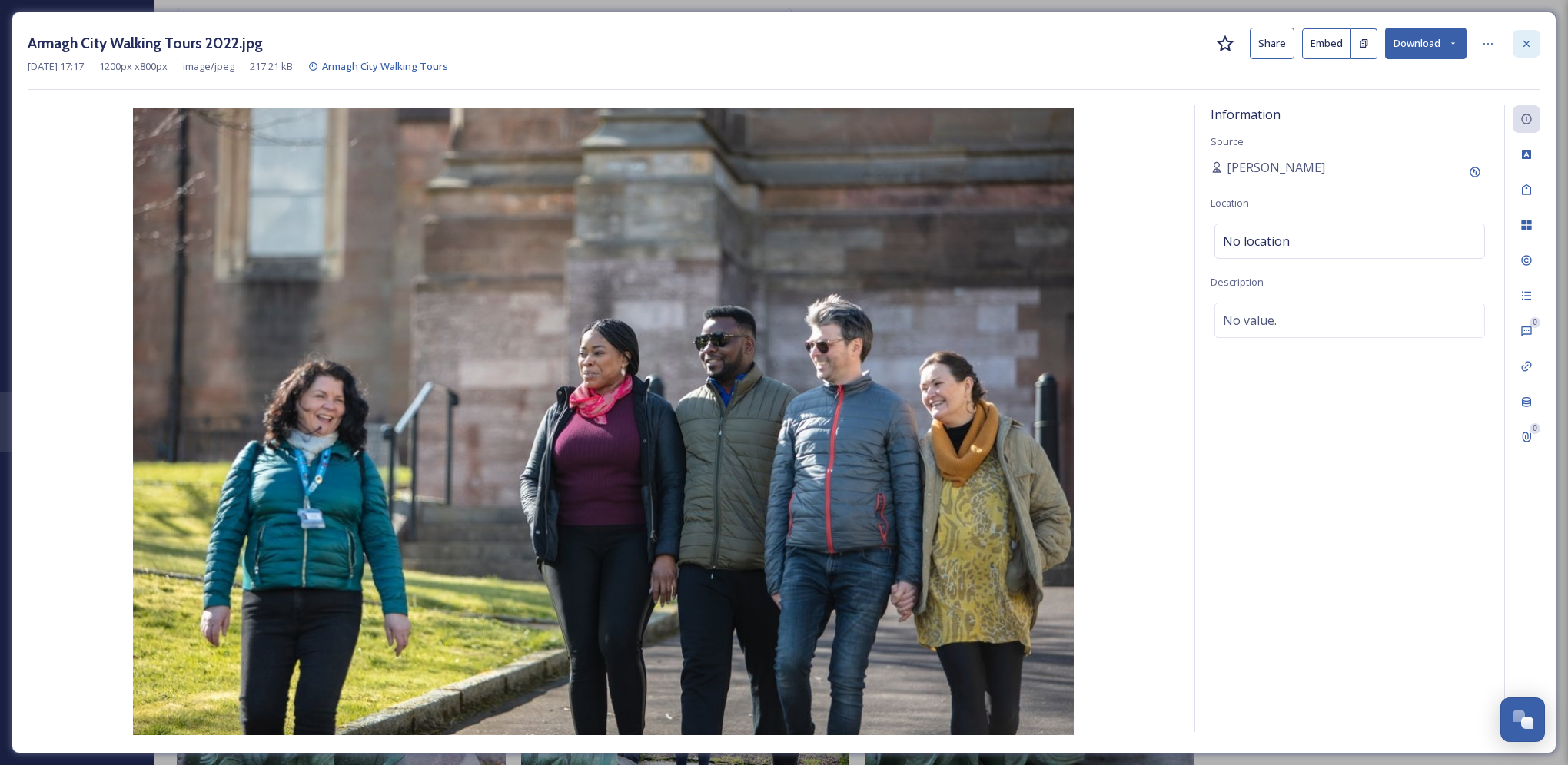
click at [1521, 44] on icon at bounding box center [1526, 43] width 12 height 12
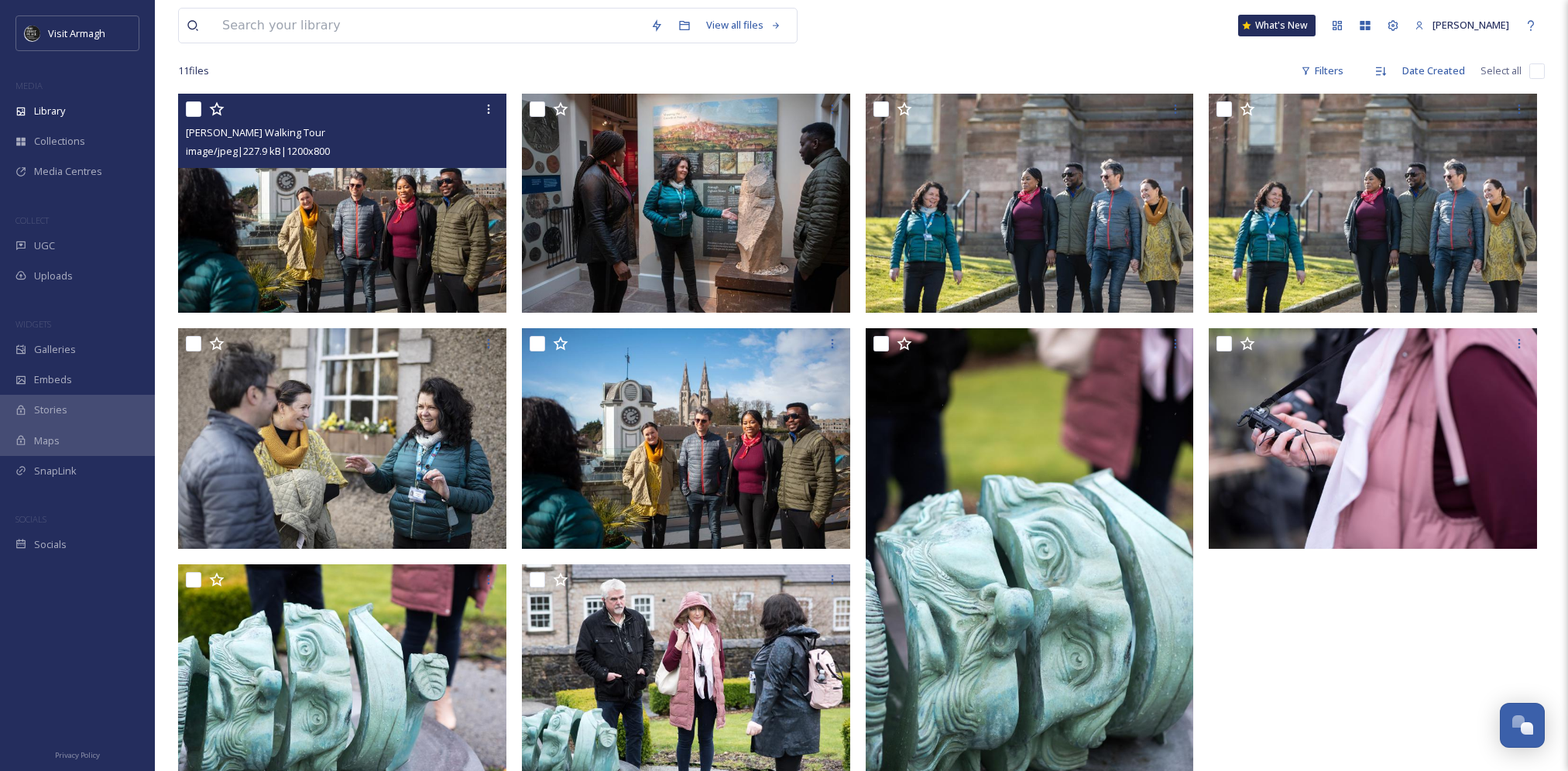
click at [399, 219] on img at bounding box center [342, 203] width 328 height 219
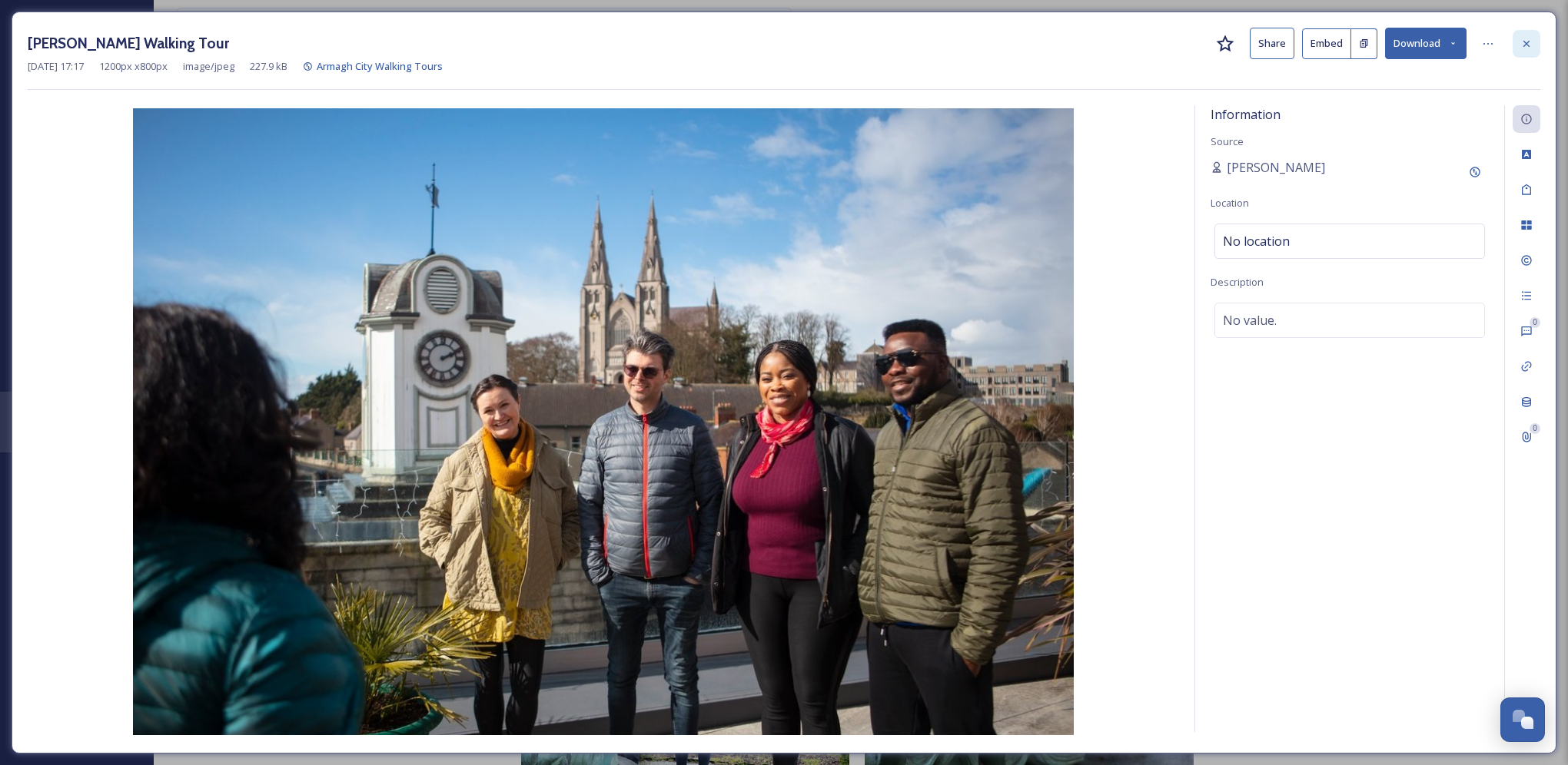
click at [1533, 42] on div at bounding box center [1526, 43] width 28 height 28
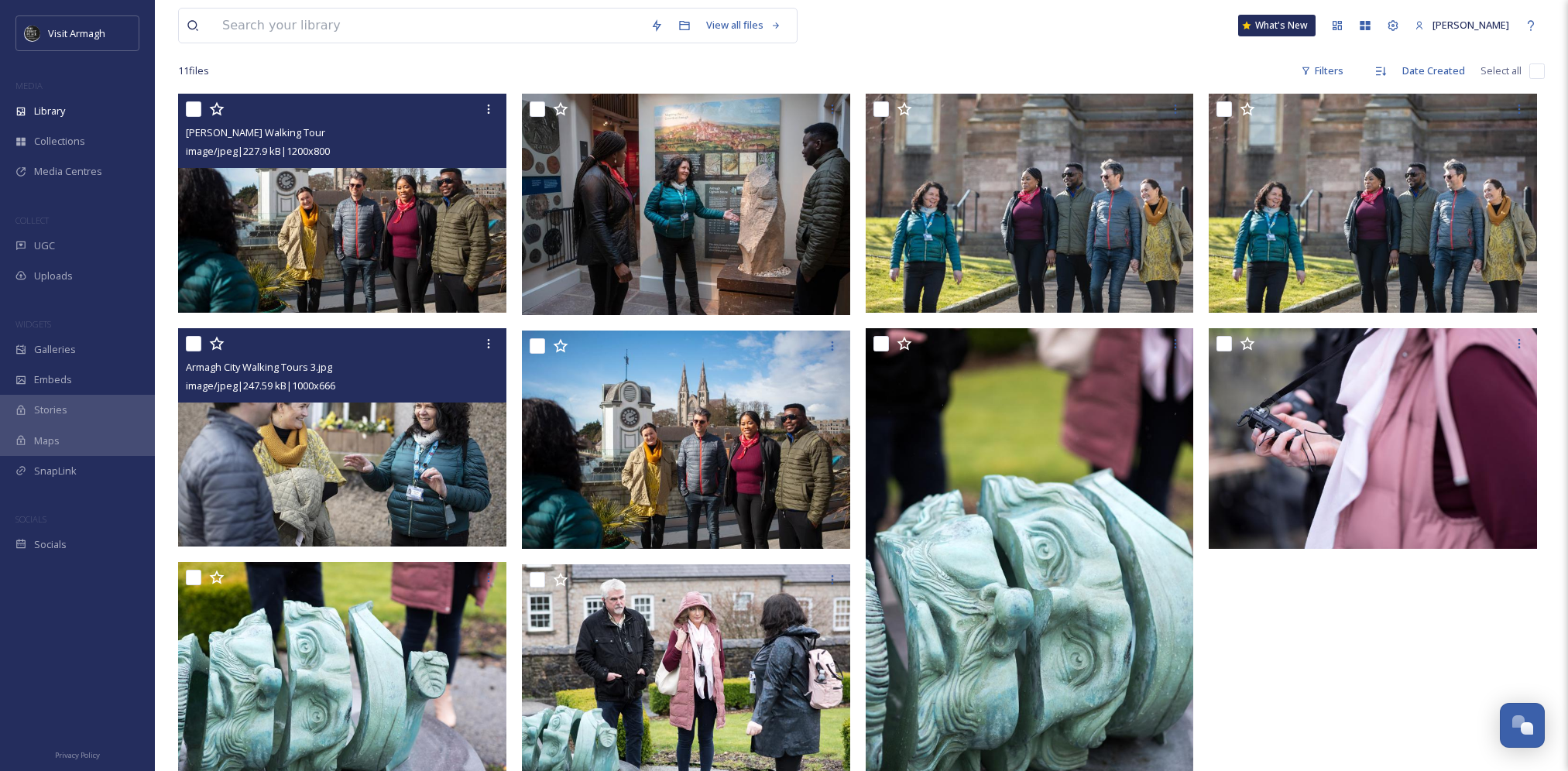
click at [386, 439] on img at bounding box center [342, 437] width 328 height 218
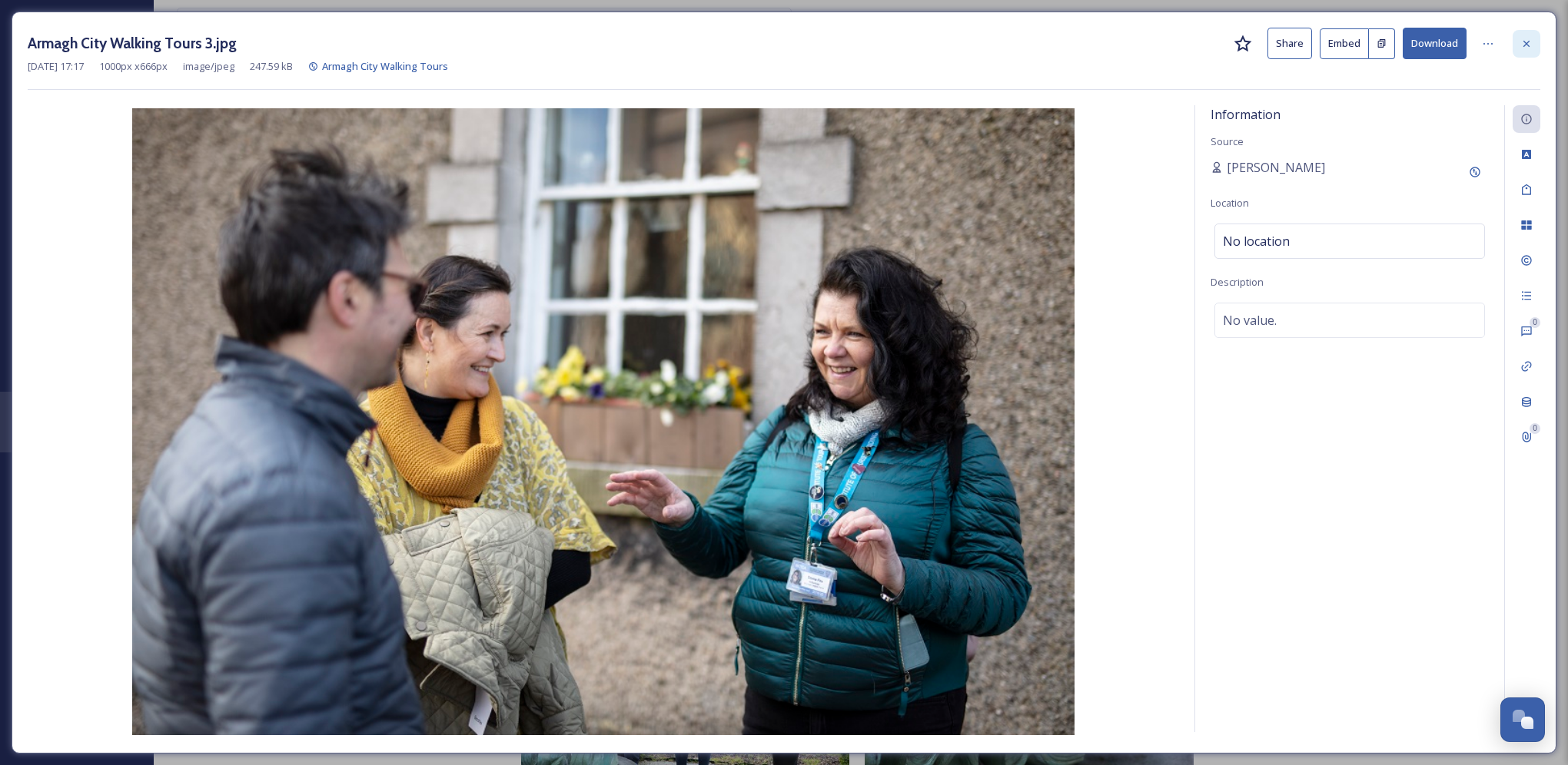
click at [1520, 44] on div at bounding box center [1526, 43] width 28 height 28
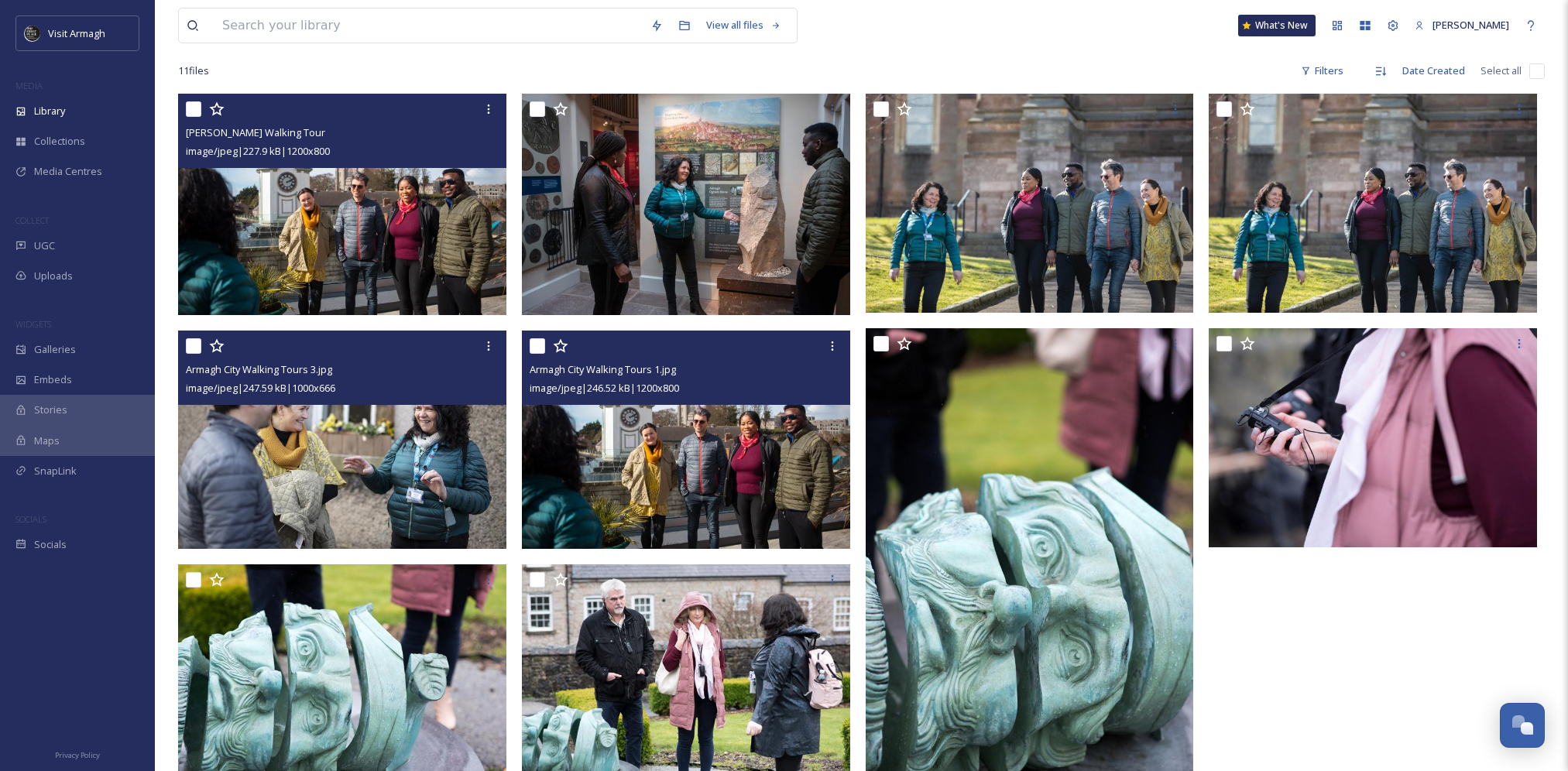
click at [771, 437] on img at bounding box center [685, 439] width 328 height 219
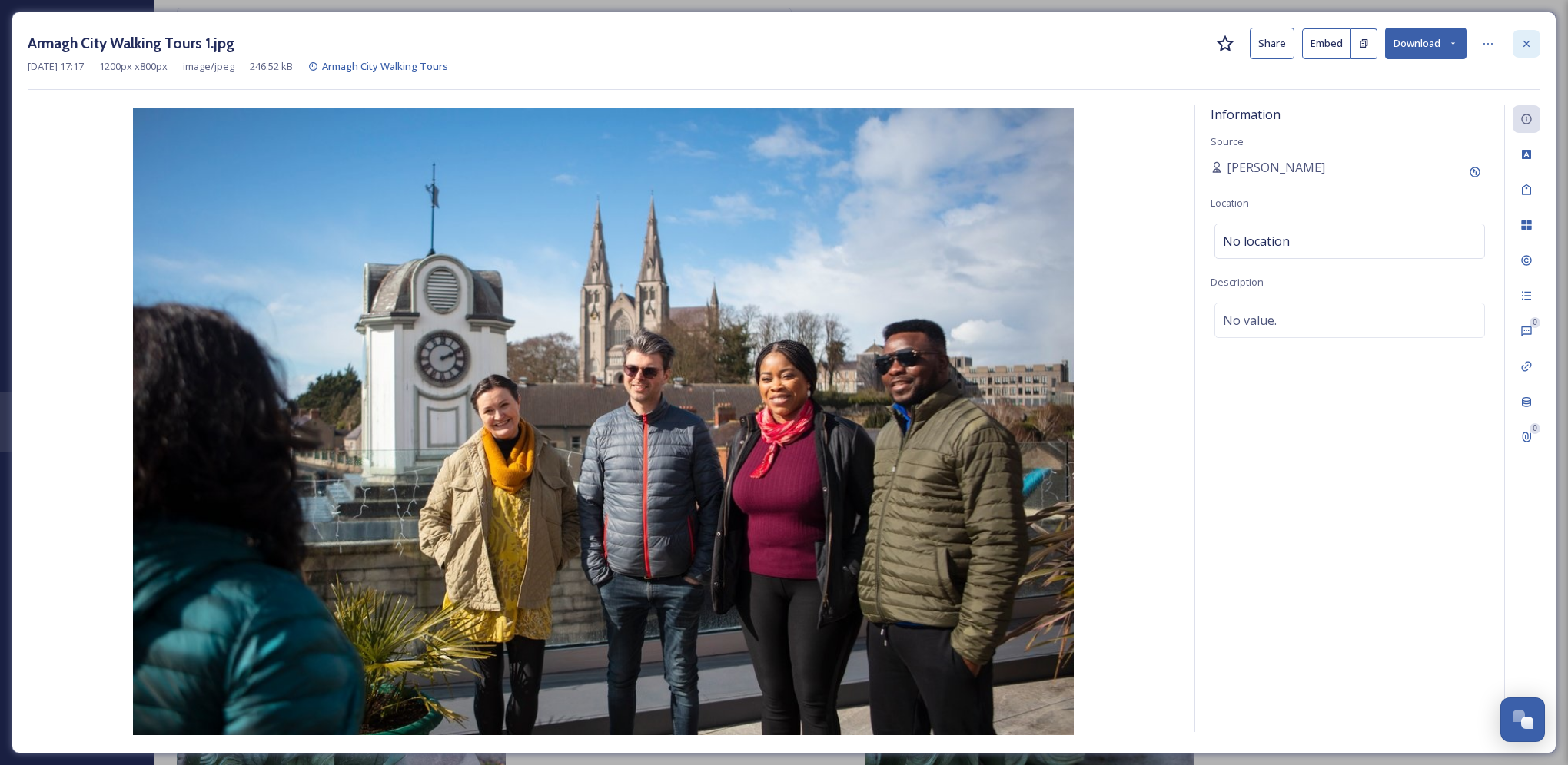
click at [1531, 42] on div at bounding box center [1526, 43] width 28 height 28
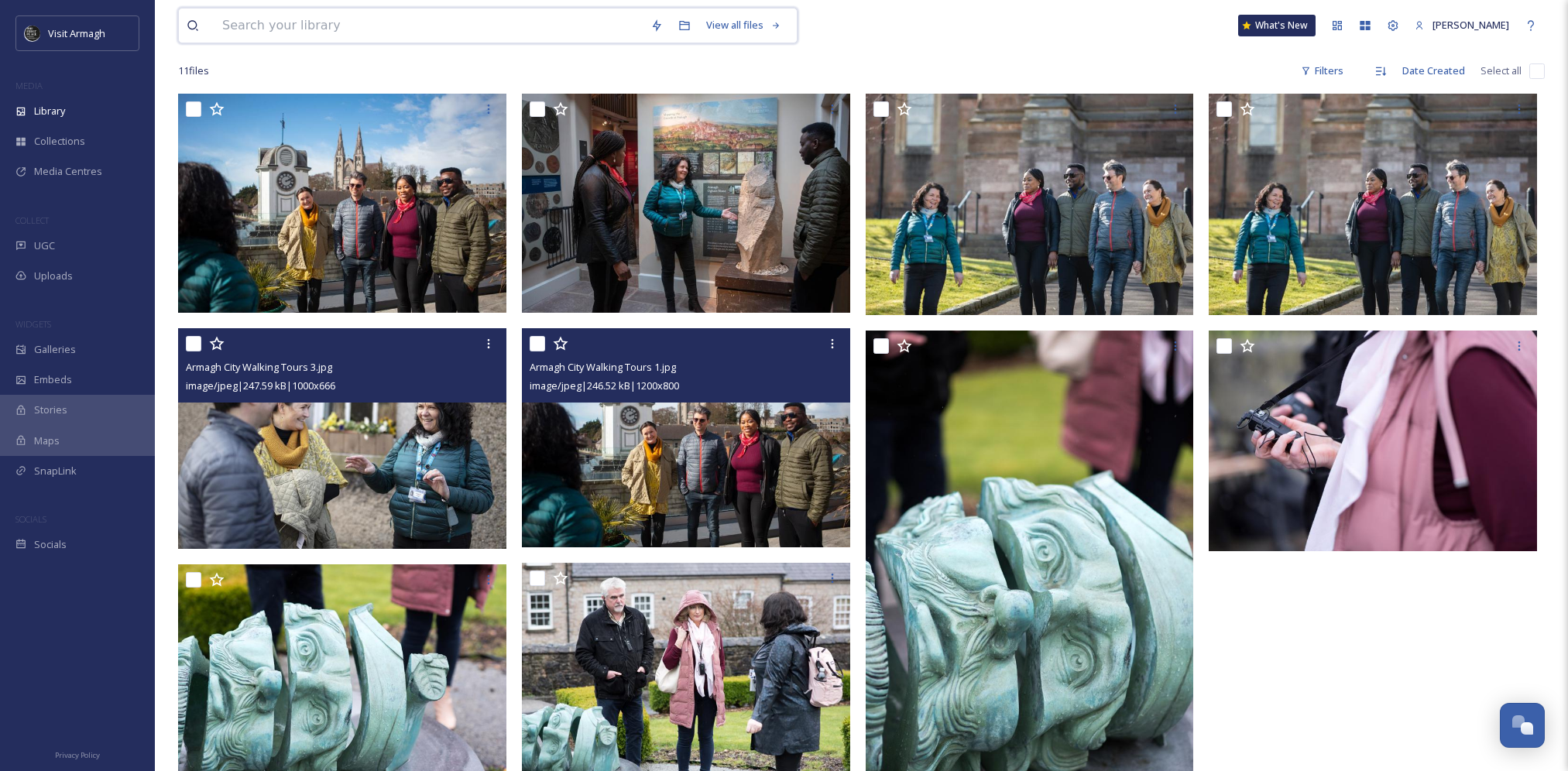
click at [342, 32] on input at bounding box center [428, 26] width 428 height 34
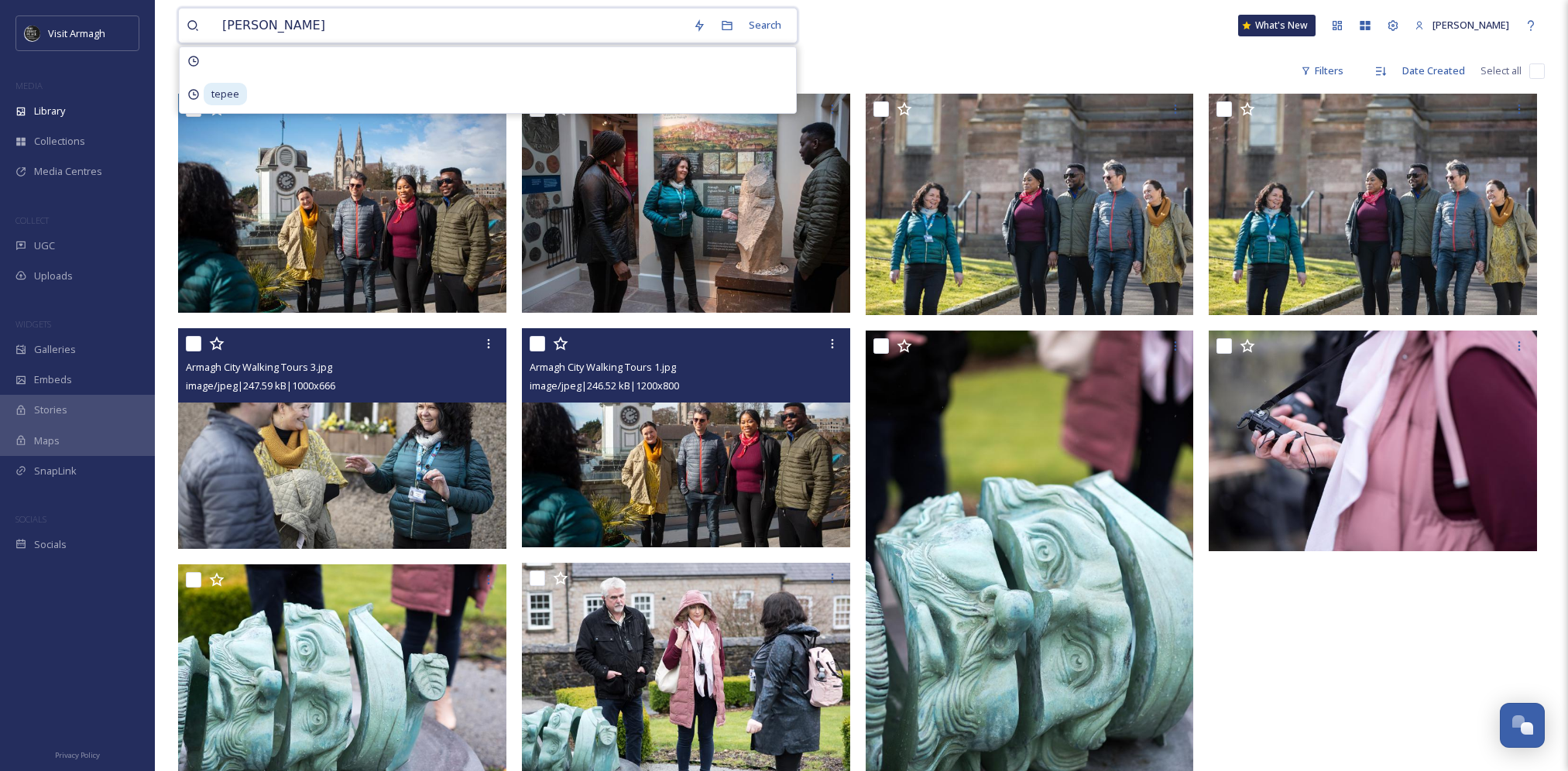
type input "navan"
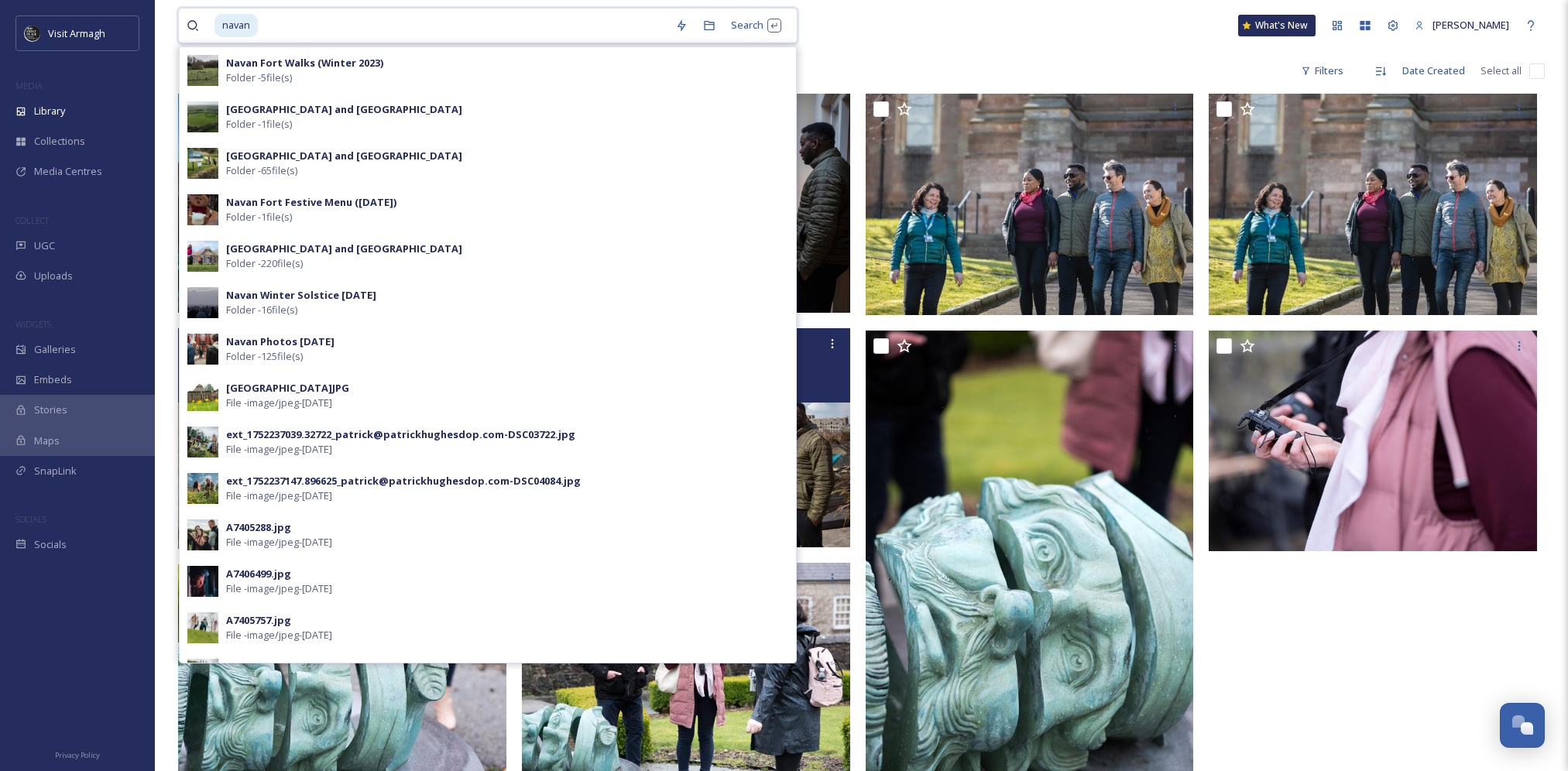
click at [408, 36] on input at bounding box center [463, 26] width 408 height 34
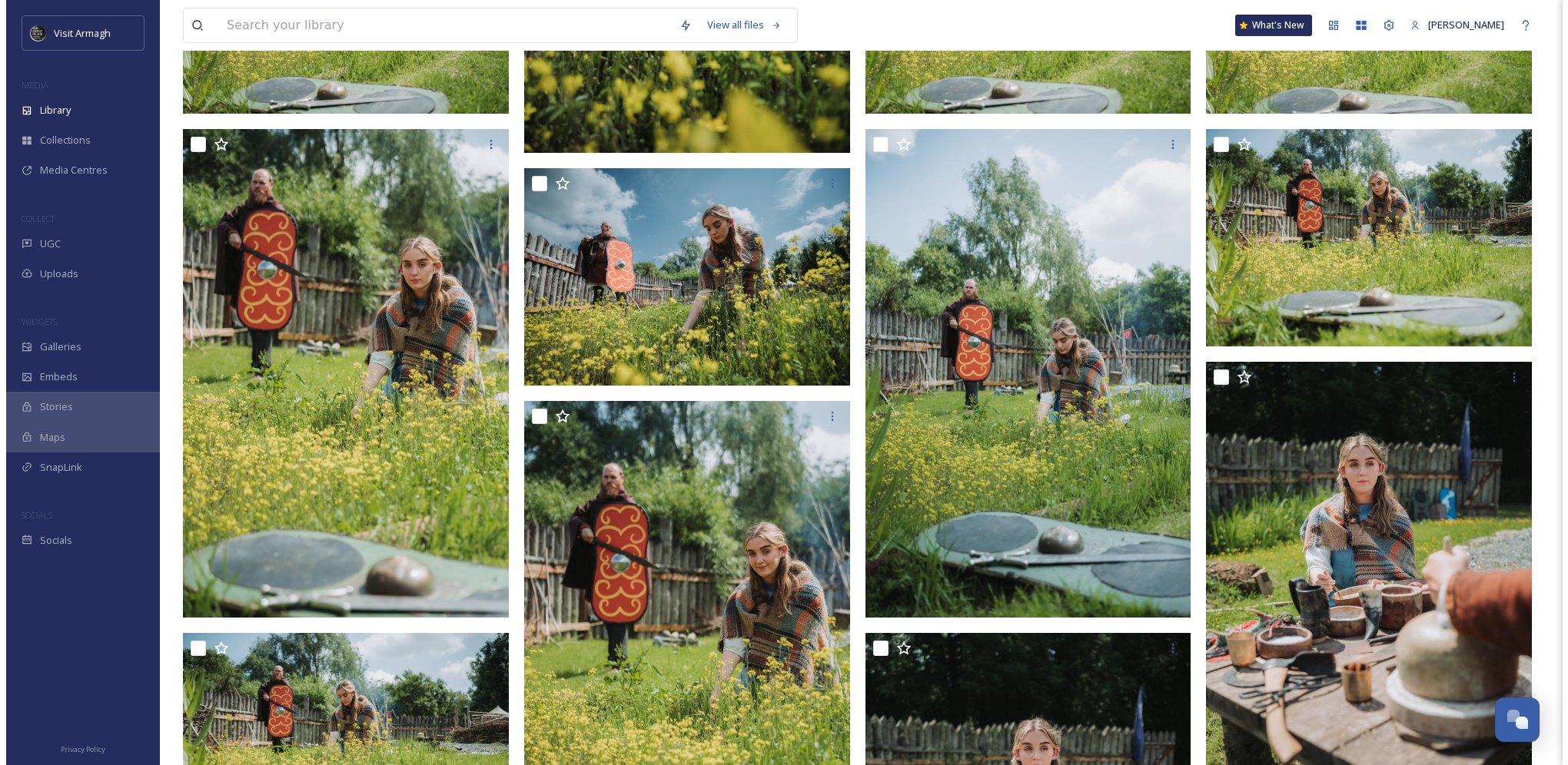
scroll to position [1460, 0]
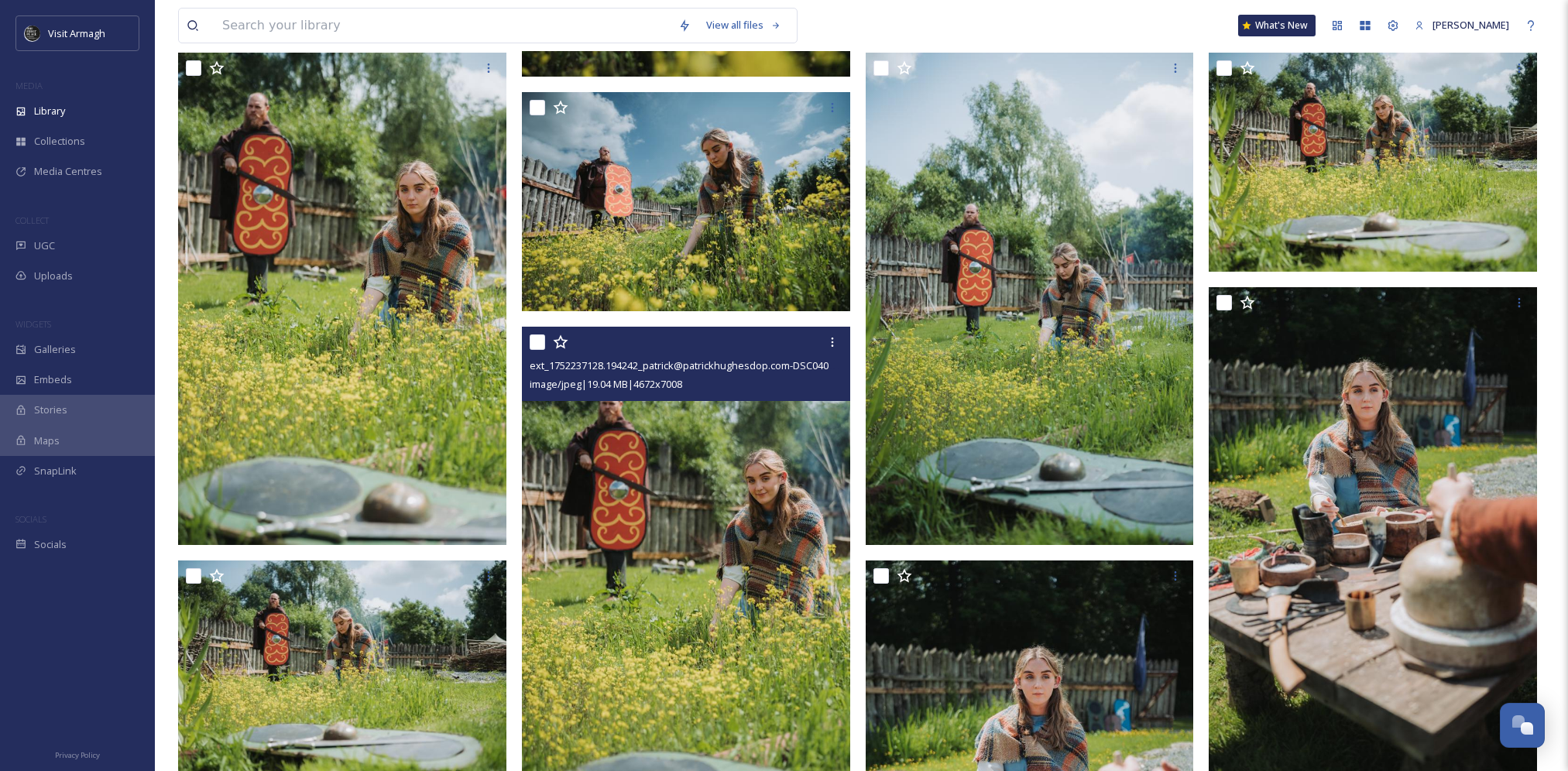
click at [688, 490] on img at bounding box center [685, 573] width 328 height 493
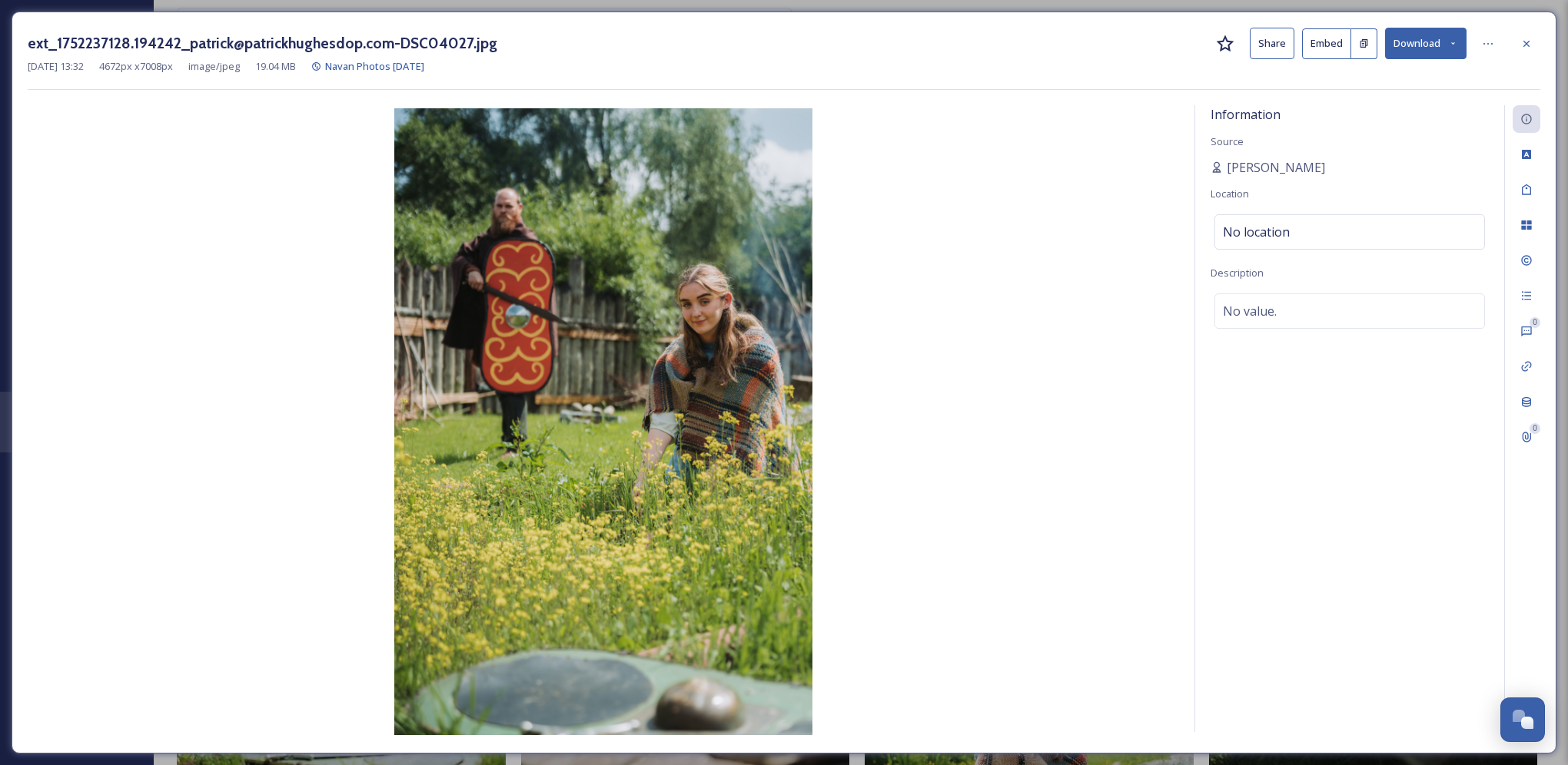
click at [1455, 54] on button "Download" at bounding box center [1426, 43] width 82 height 31
click at [1424, 85] on span "Download Original (4672 x 7008)" at bounding box center [1385, 78] width 145 height 14
